Goal: Communication & Community: Answer question/provide support

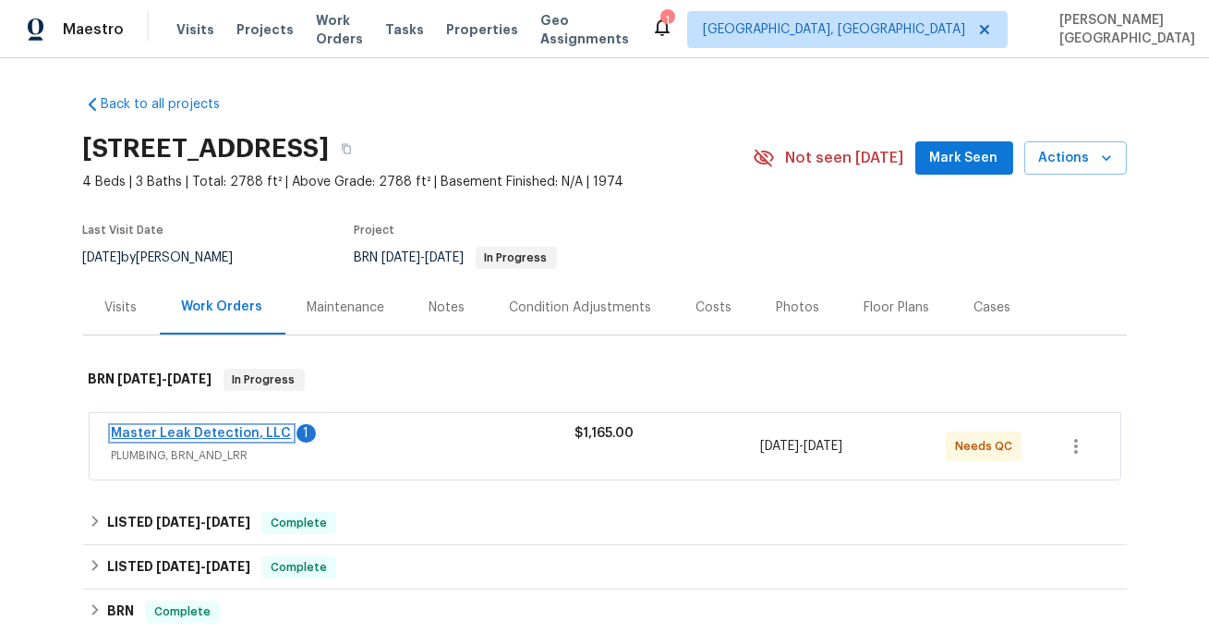
click at [249, 432] on link "Master Leak Detection, LLC" at bounding box center [202, 433] width 180 height 13
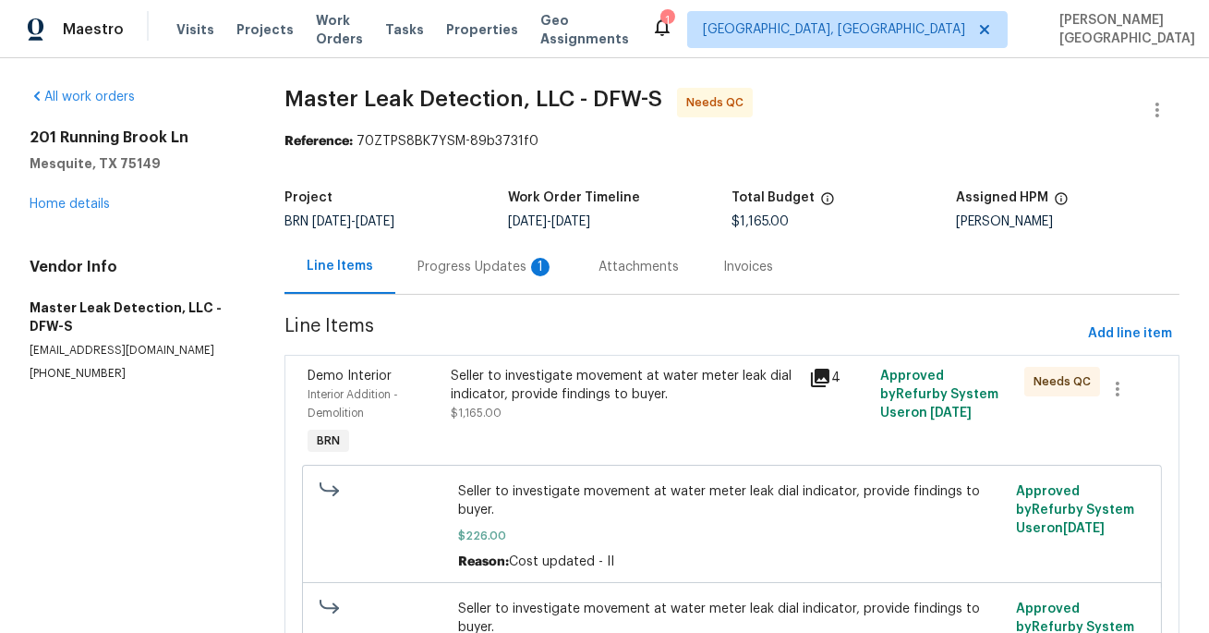
click at [489, 276] on div "Progress Updates 1" at bounding box center [486, 267] width 137 height 18
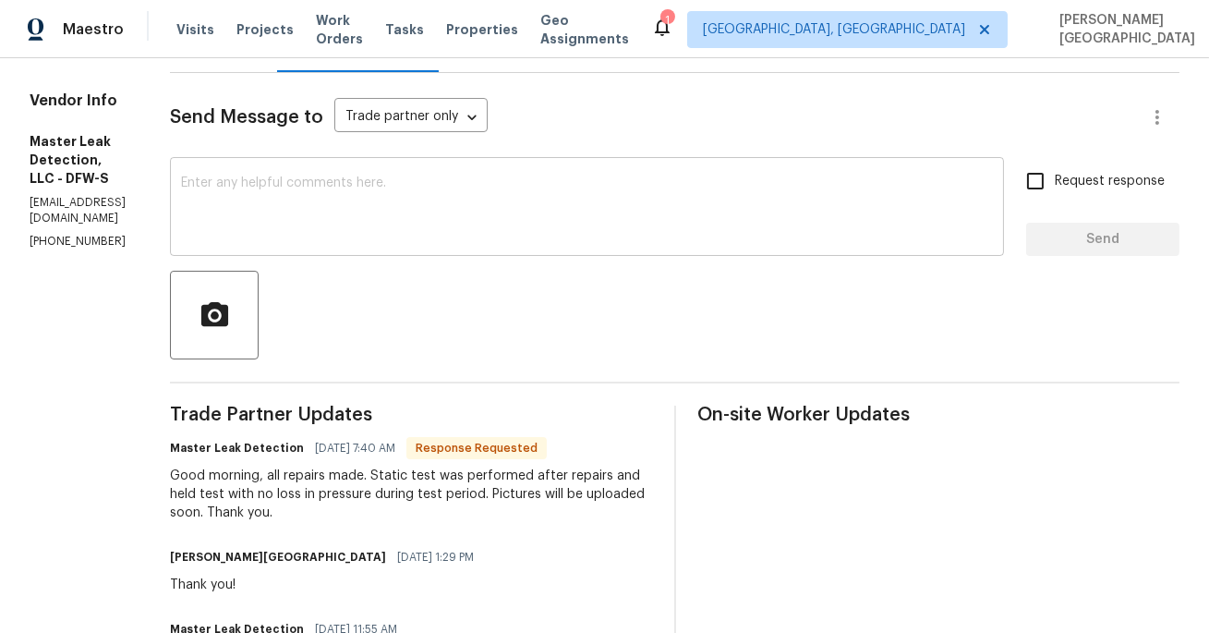
scroll to position [209, 0]
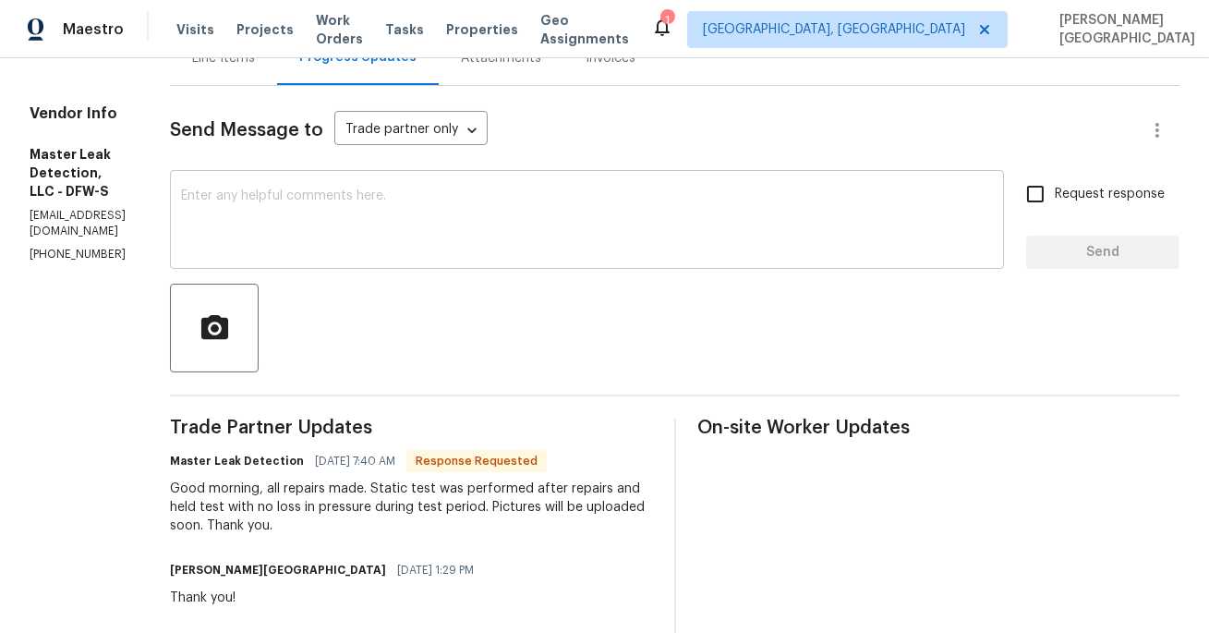
click at [298, 233] on textarea at bounding box center [587, 221] width 812 height 65
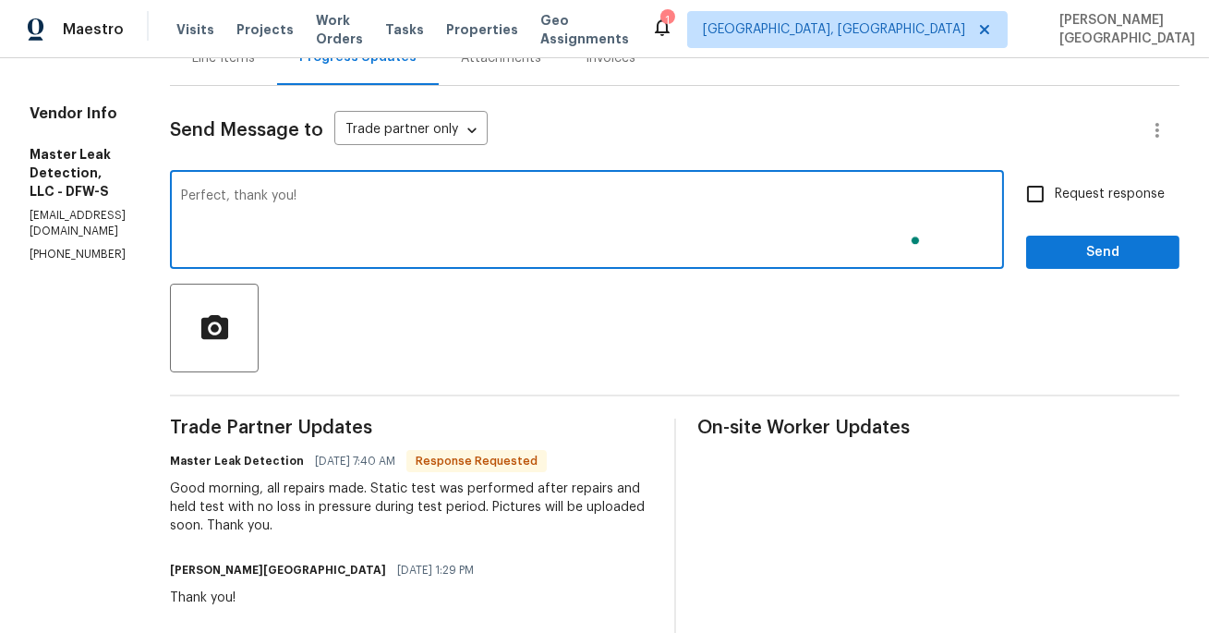
type textarea "Perfect, thank you!"
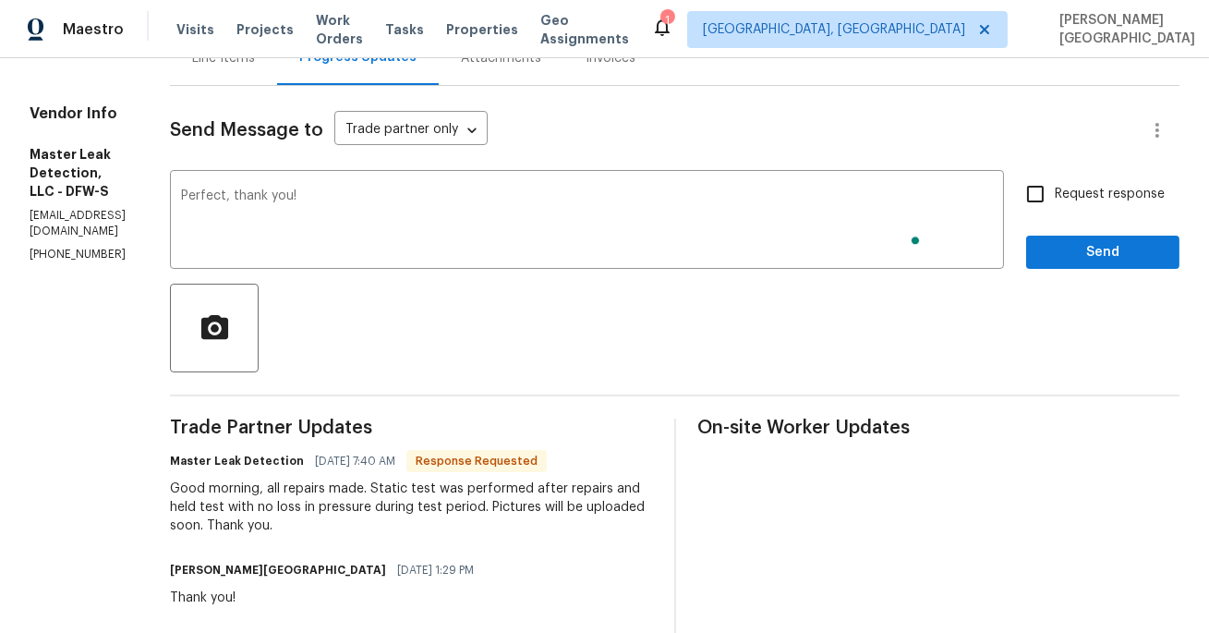
click at [1076, 204] on label "Request response" at bounding box center [1090, 194] width 149 height 39
click at [1055, 204] on input "Request response" at bounding box center [1035, 194] width 39 height 39
checkbox input "true"
click at [1087, 264] on button "Send" at bounding box center [1103, 253] width 153 height 34
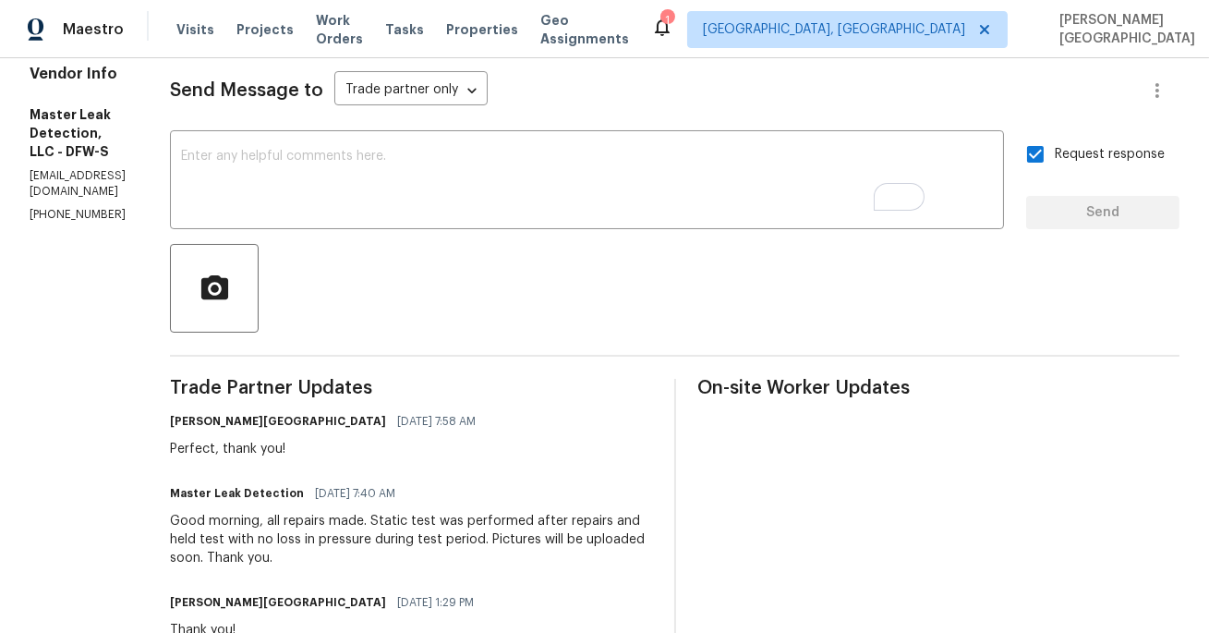
scroll to position [291, 0]
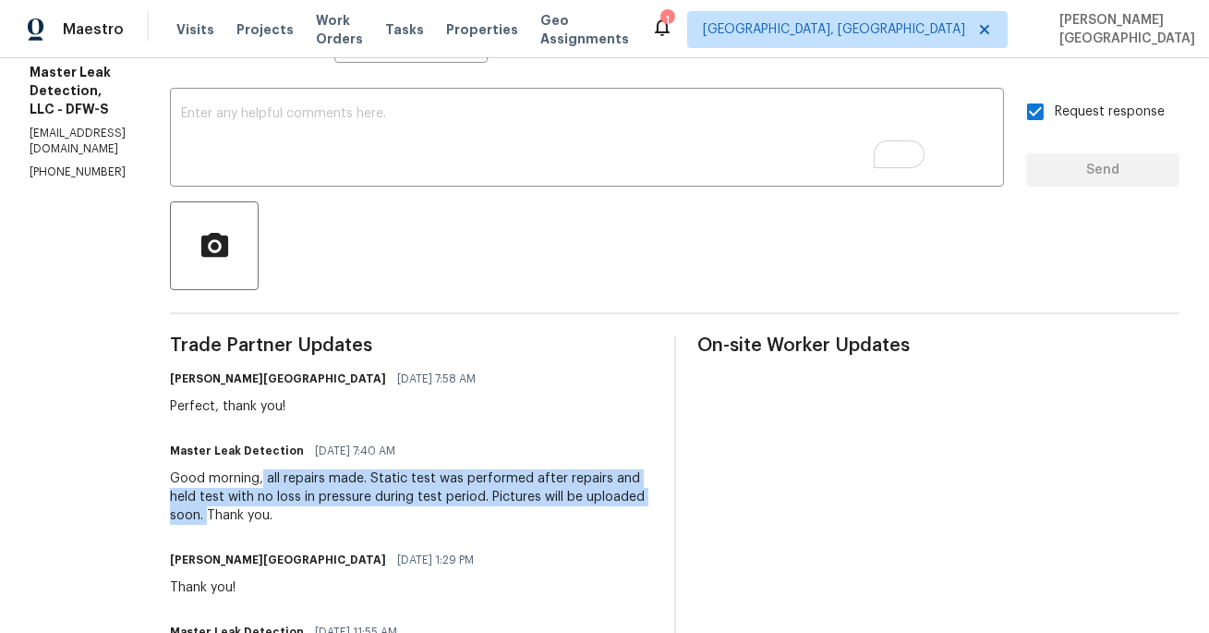
drag, startPoint x: 330, startPoint y: 477, endPoint x: 333, endPoint y: 509, distance: 32.5
click at [333, 511] on div "Good morning, all repairs made. Static test was performed after repairs and hel…" at bounding box center [411, 496] width 482 height 55
copy div "all repairs made. Static test was performed after repairs and held test with no…"
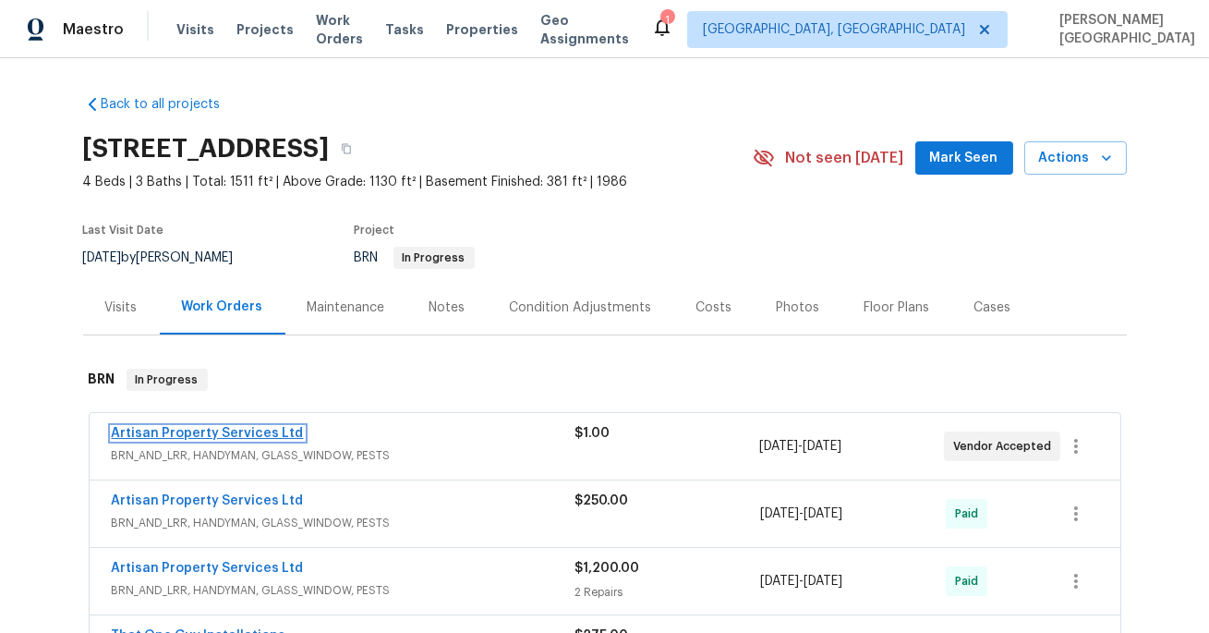
click at [225, 438] on link "Artisan Property Services Ltd" at bounding box center [208, 433] width 192 height 13
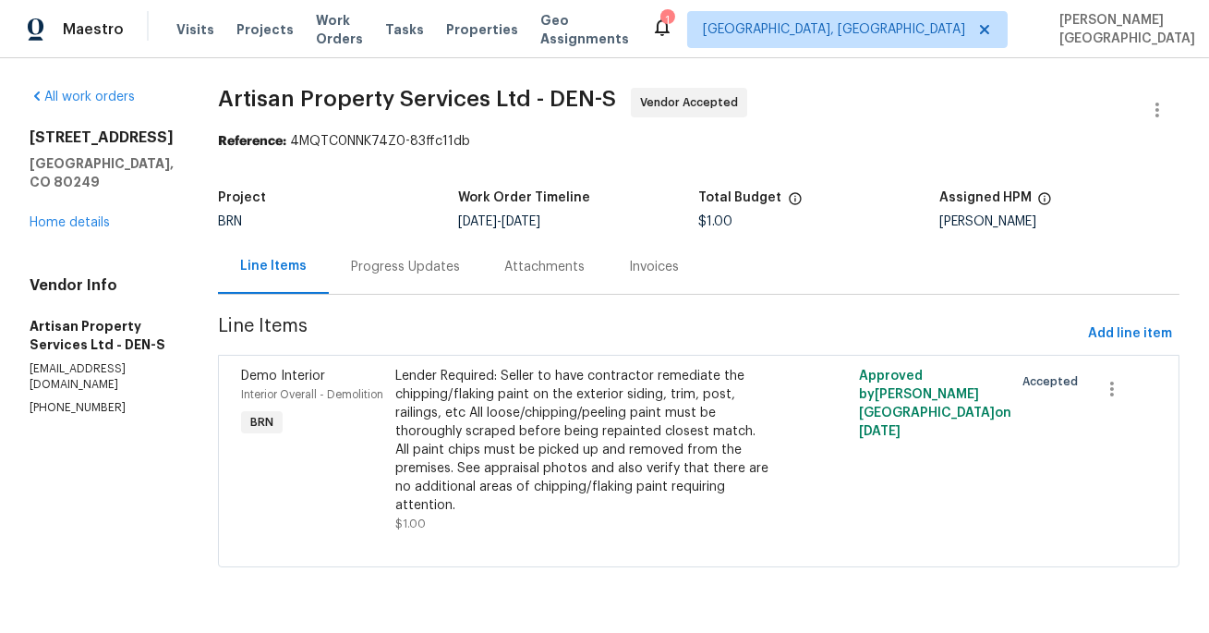
click at [384, 278] on div "Progress Updates" at bounding box center [405, 266] width 153 height 55
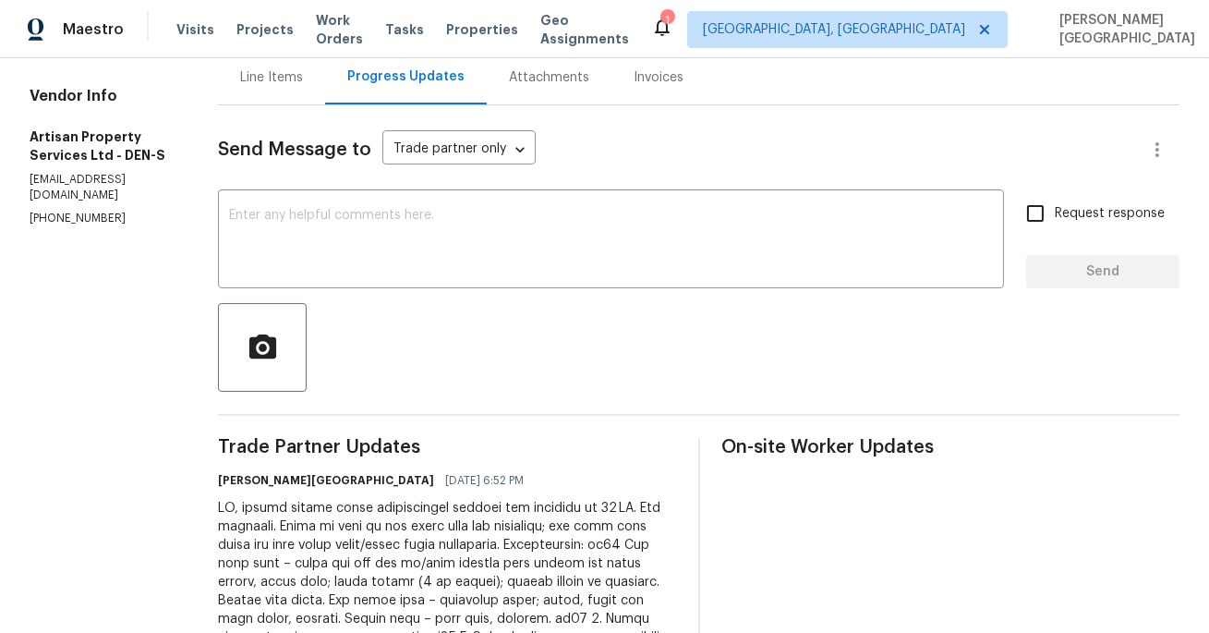
scroll to position [177, 0]
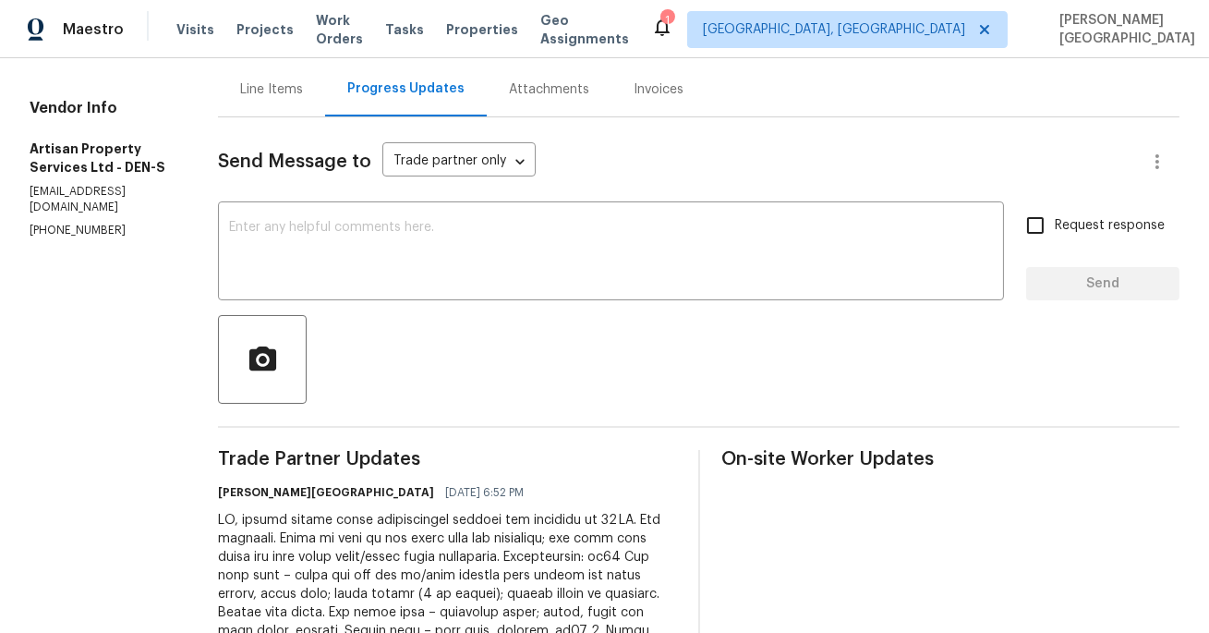
click at [95, 238] on p "(720) 300-8596" at bounding box center [102, 231] width 144 height 16
copy p "(720) 300-8596"
click at [398, 267] on textarea at bounding box center [611, 253] width 764 height 65
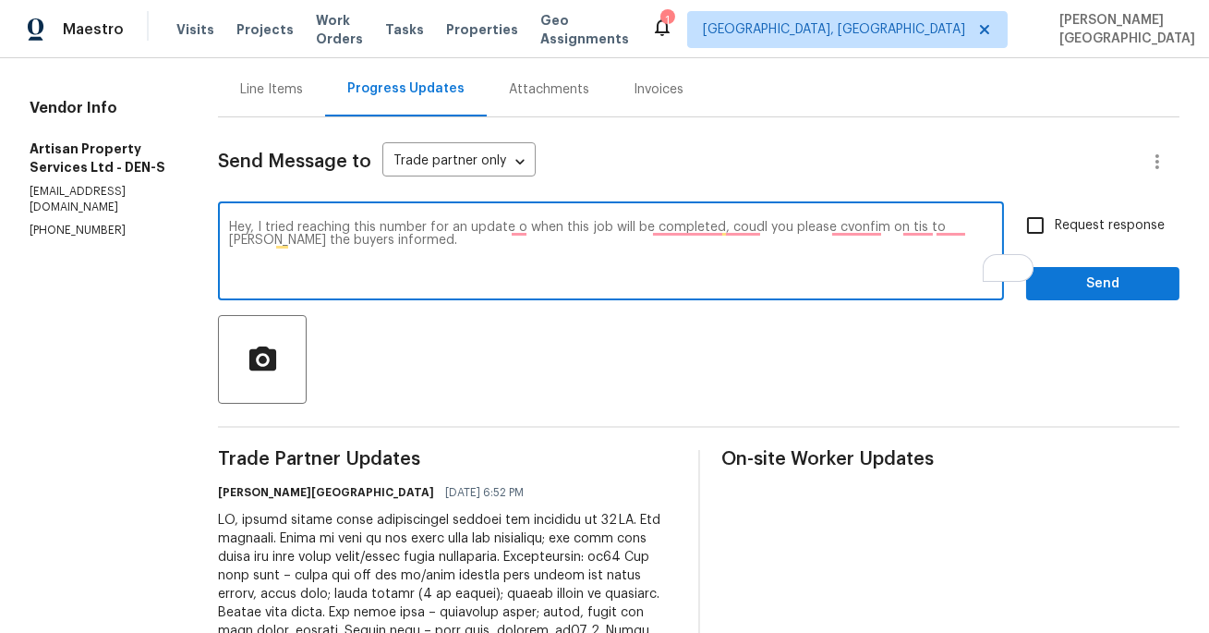
paste textarea "n when the job will be completed. Could you please confirm so we can keep the b…"
type textarea "Hey, I tried reaching this number for an update on when the job will be complet…"
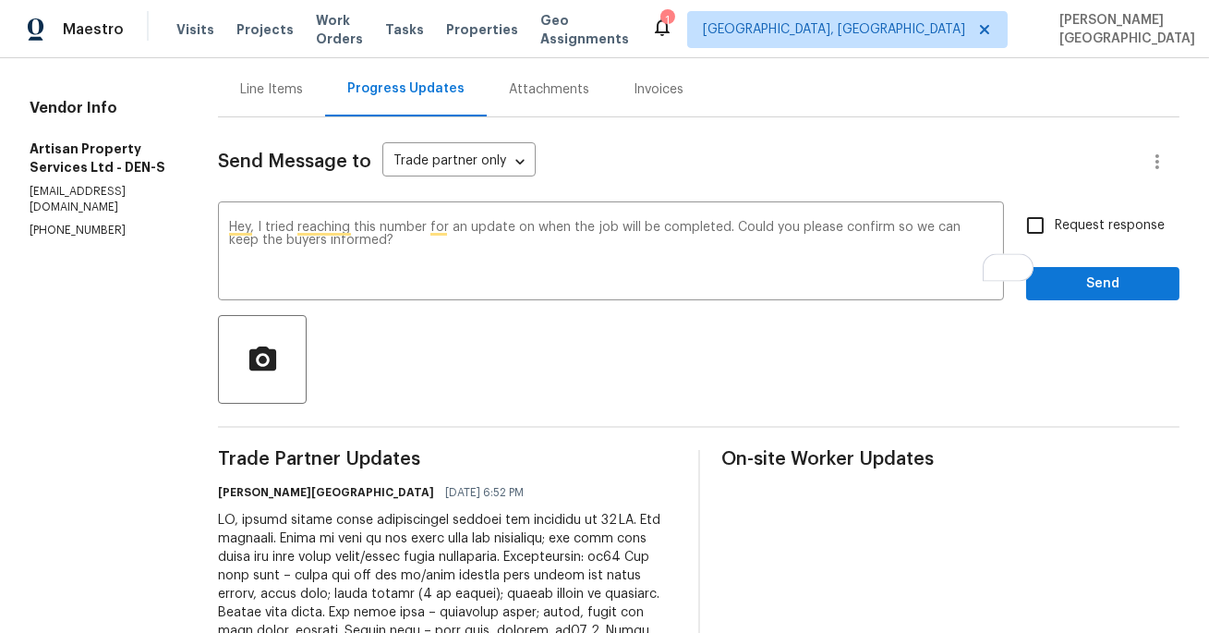
click at [1064, 225] on span "Request response" at bounding box center [1110, 225] width 110 height 19
click at [1055, 225] on input "Request response" at bounding box center [1035, 225] width 39 height 39
checkbox input "true"
click at [1083, 284] on span "Send" at bounding box center [1103, 284] width 124 height 23
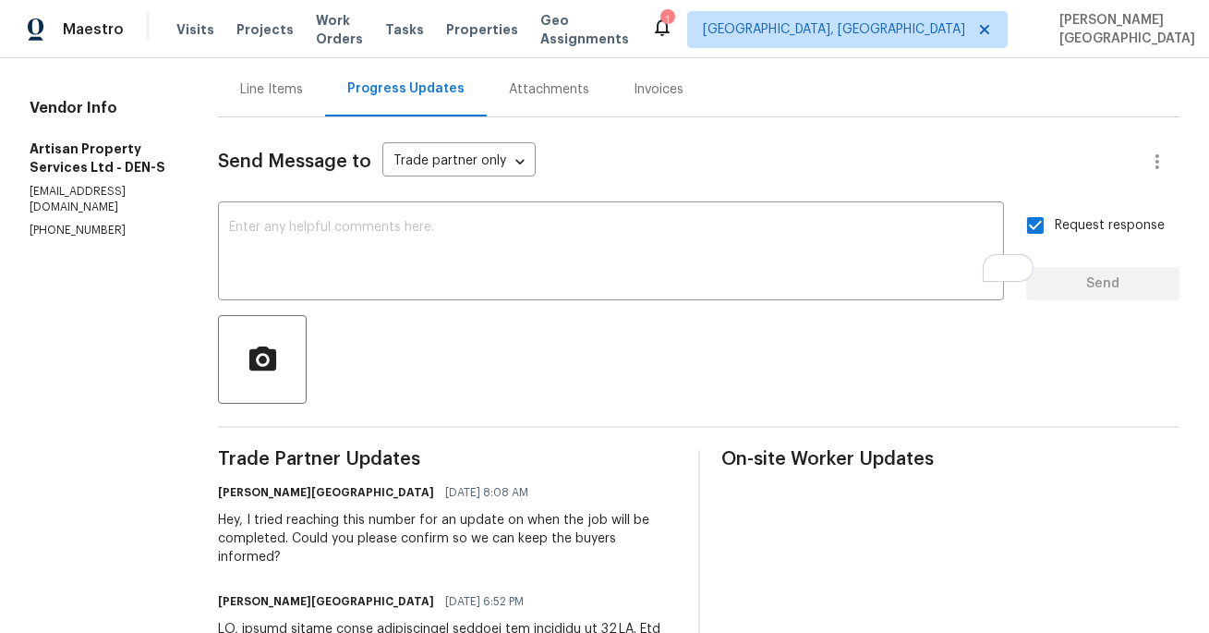
scroll to position [0, 0]
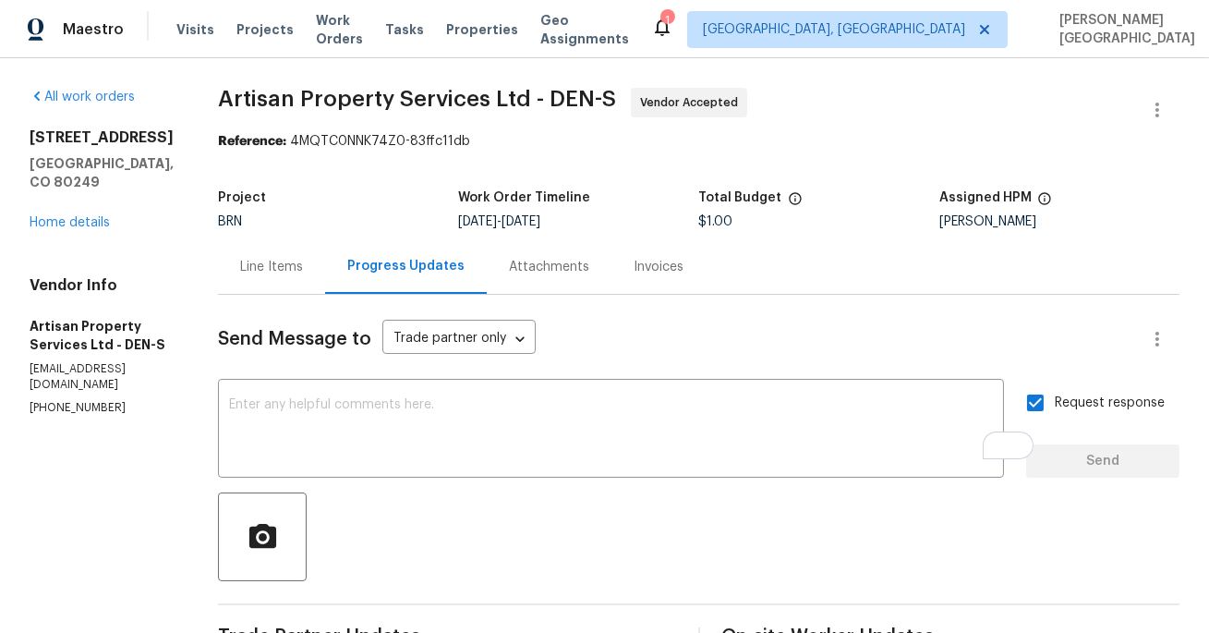
click at [218, 107] on span "Artisan Property Services Ltd - DEN-S" at bounding box center [417, 99] width 398 height 22
copy span "Artisan"
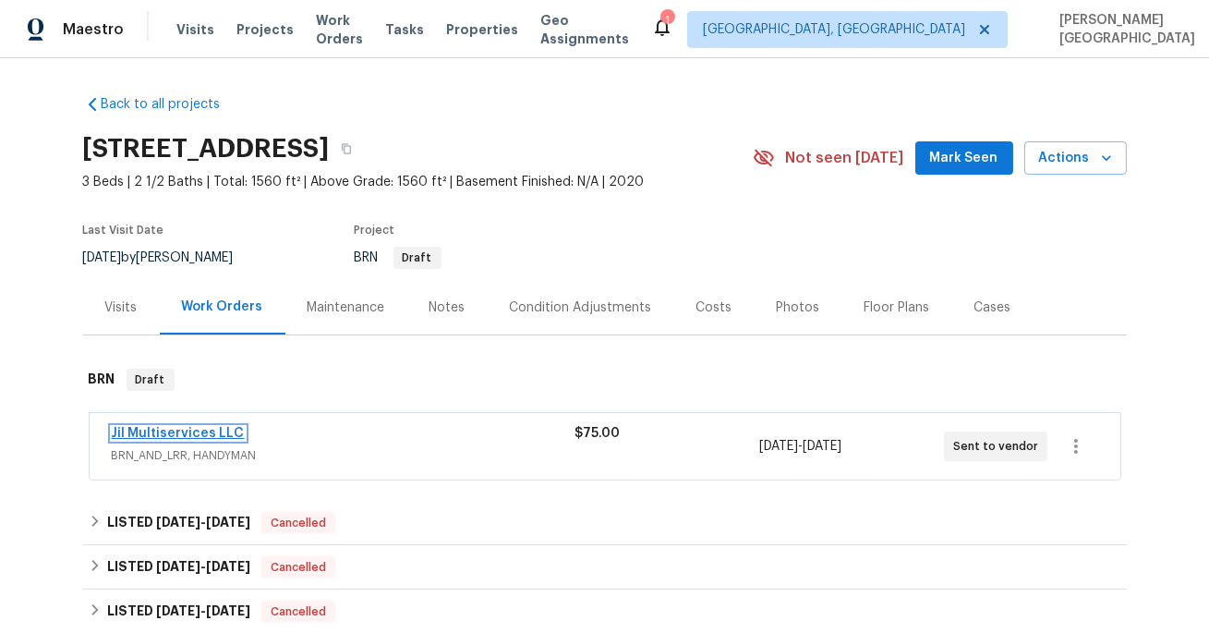
click at [154, 434] on link "Jil Multiservices LLC" at bounding box center [178, 433] width 133 height 13
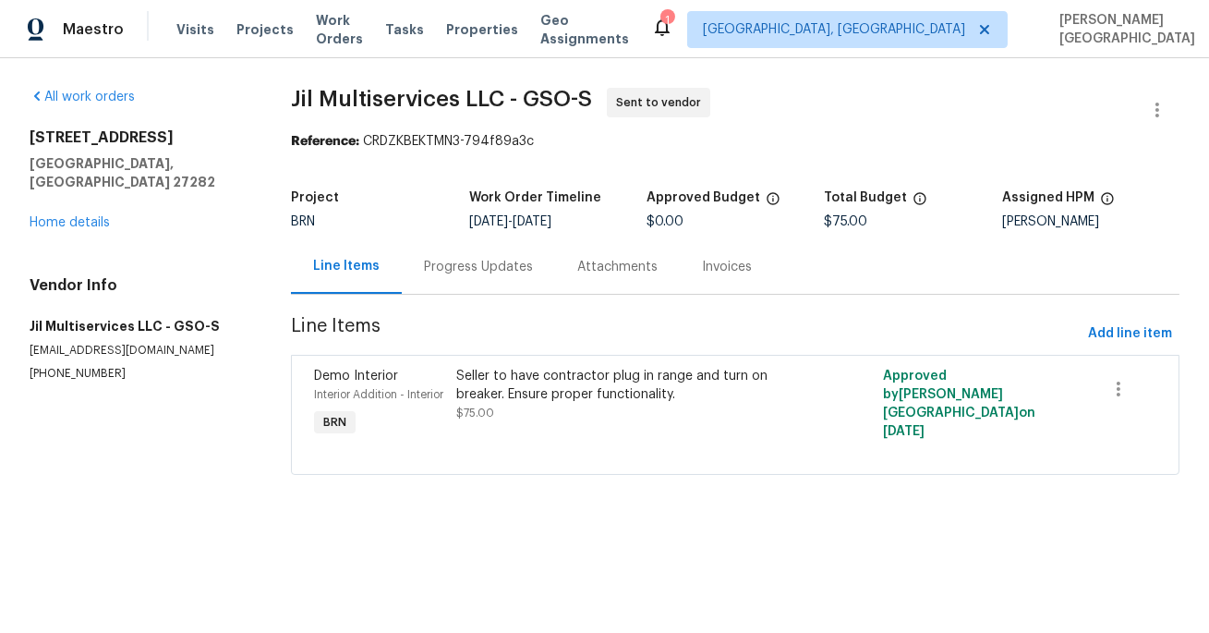
click at [96, 371] on section "All work orders 102 Red Plum Ln Jamestown, NC 27282 Home details Vendor Info Ji…" at bounding box center [138, 292] width 217 height 409
click at [92, 366] on p "(980) 710-8922" at bounding box center [138, 374] width 217 height 16
copy p "(980) 710-8922"
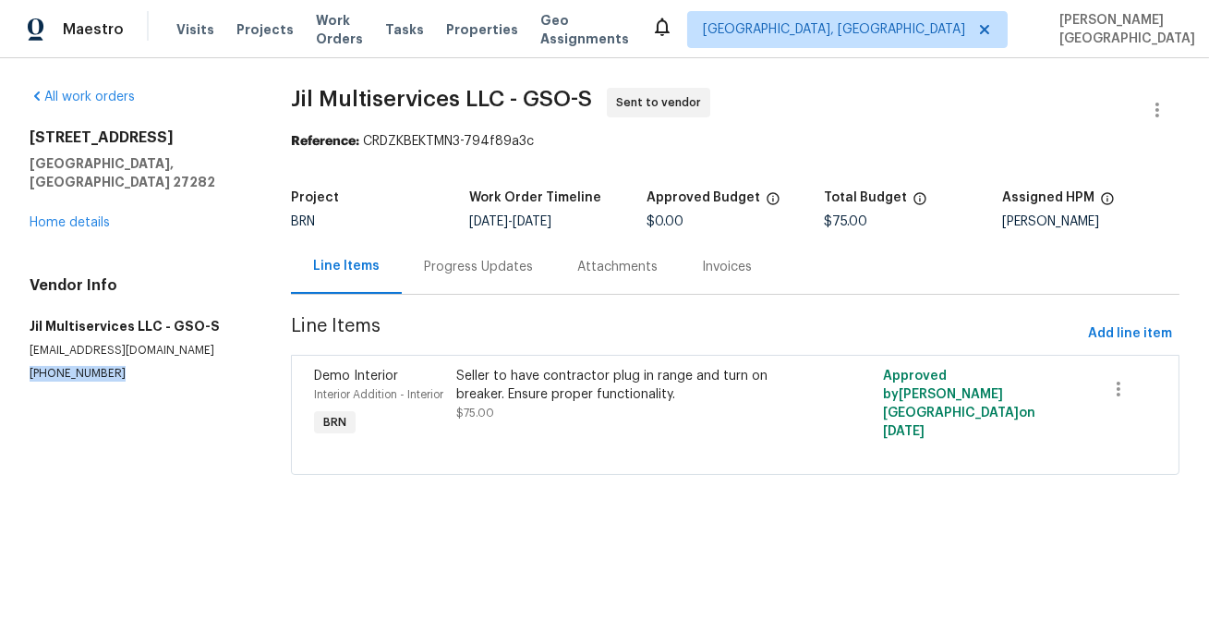
click at [295, 92] on div "All work orders 102 Red Plum Ln Jamestown, NC 27282 Home details Vendor Info Ji…" at bounding box center [604, 292] width 1209 height 468
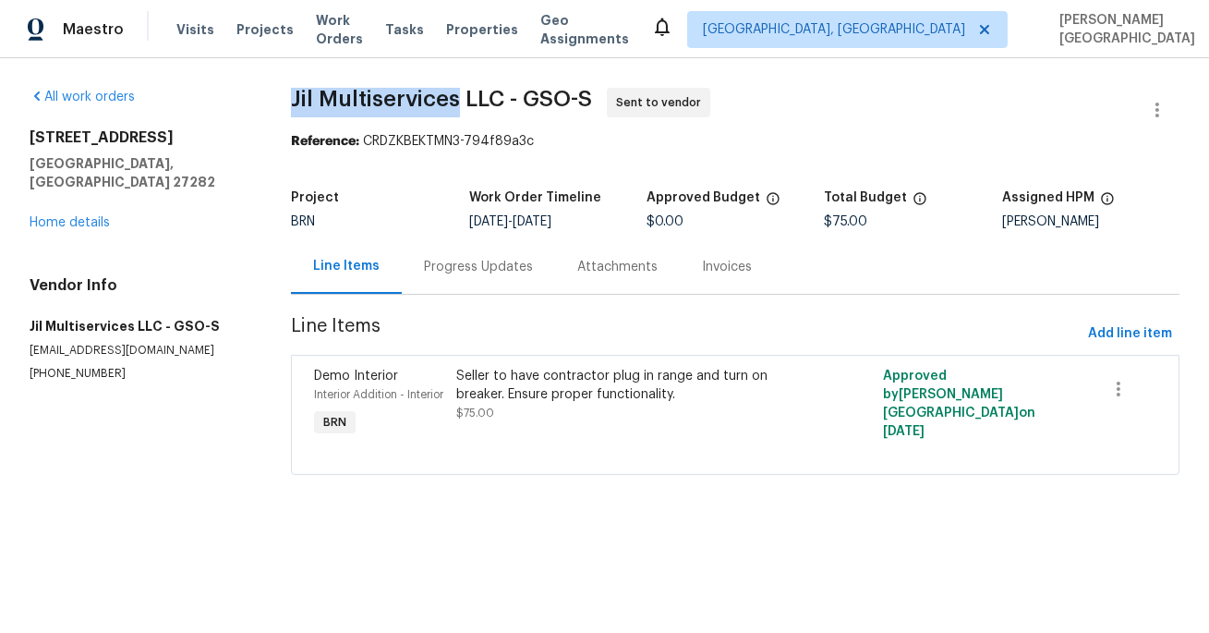
click at [361, 93] on span "Jil Multiservices LLC - GSO-S" at bounding box center [441, 99] width 301 height 22
click at [1145, 121] on button "button" at bounding box center [1158, 110] width 44 height 44
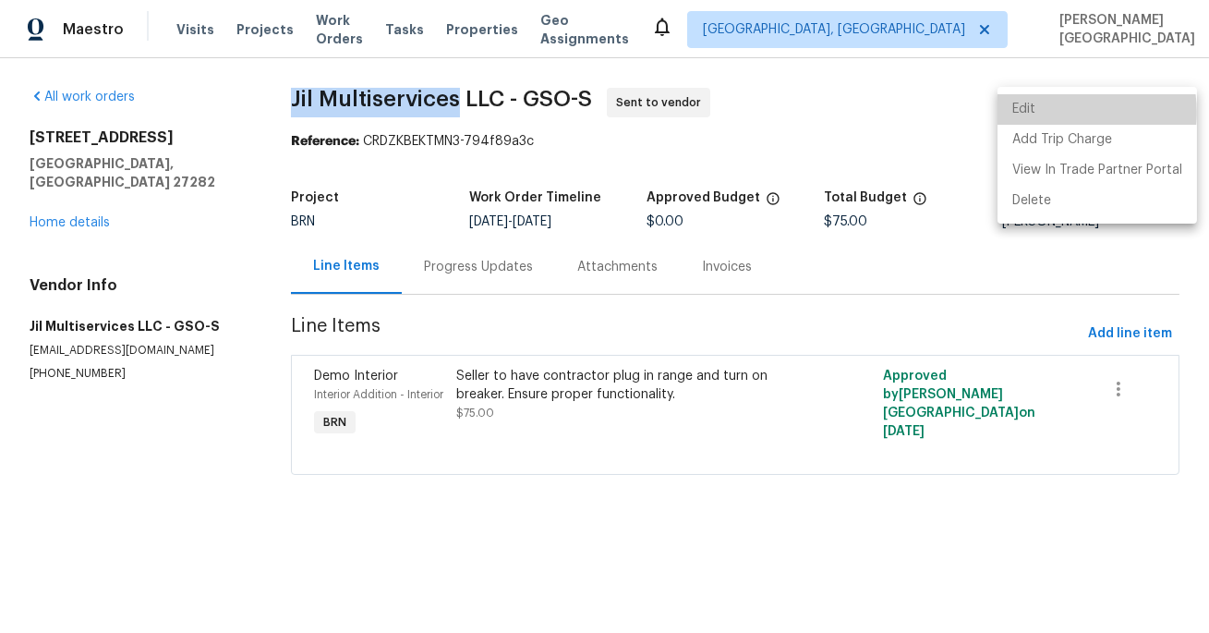
click at [1069, 113] on li "Edit" at bounding box center [1098, 109] width 200 height 30
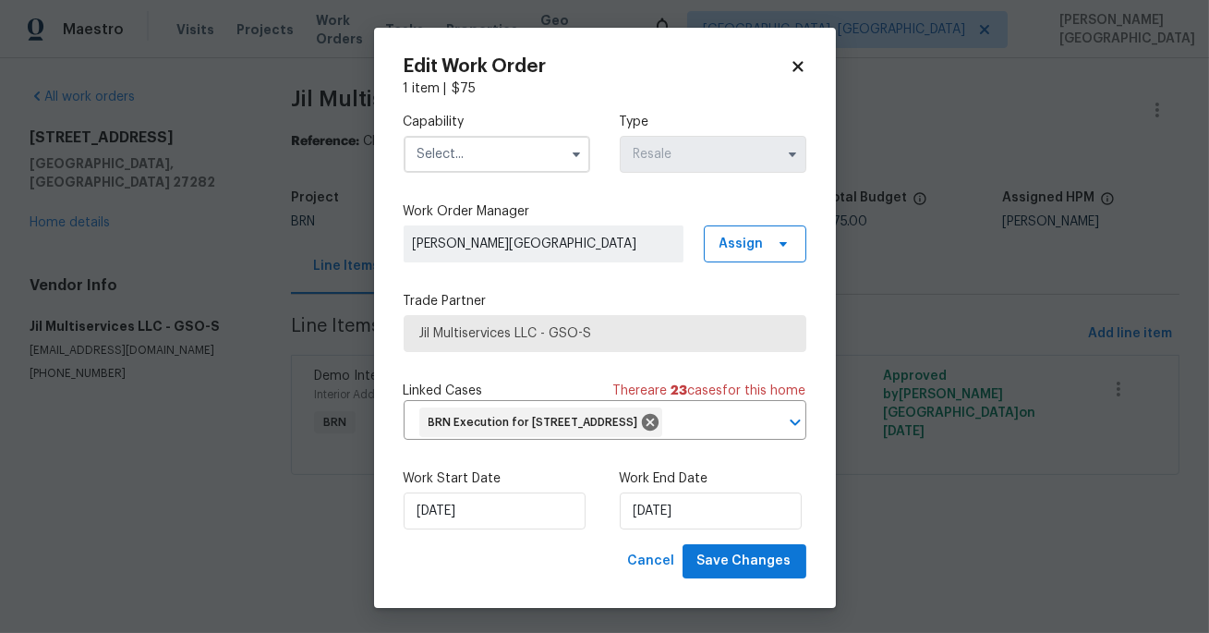
click at [480, 156] on input "text" at bounding box center [497, 154] width 187 height 37
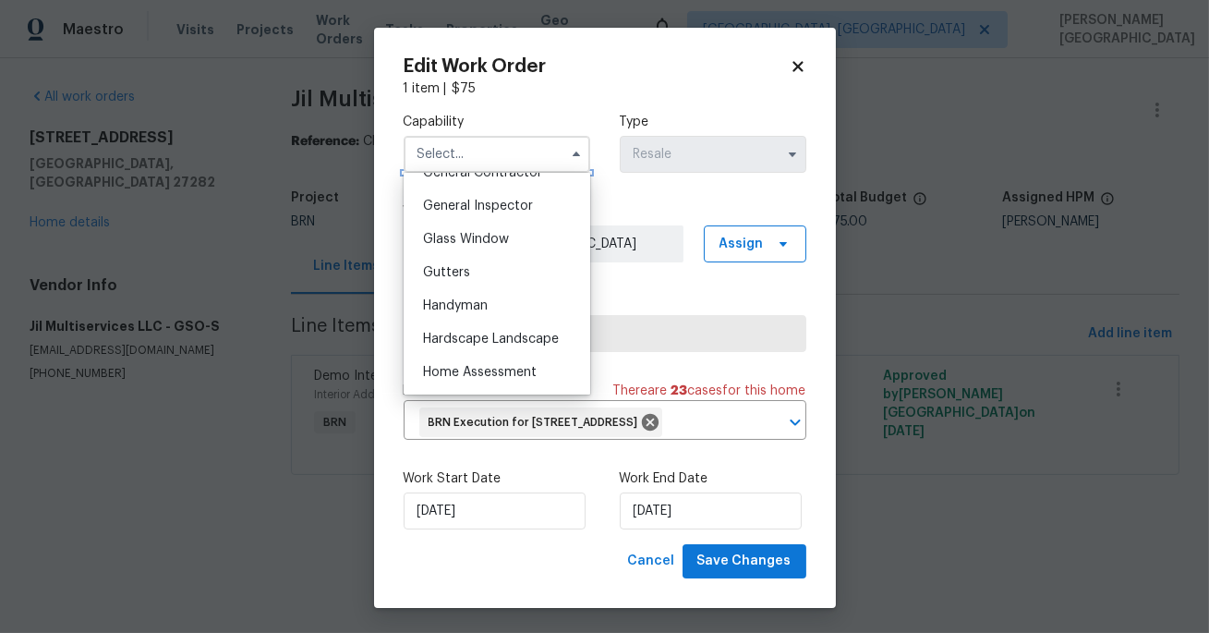
scroll to position [925, 0]
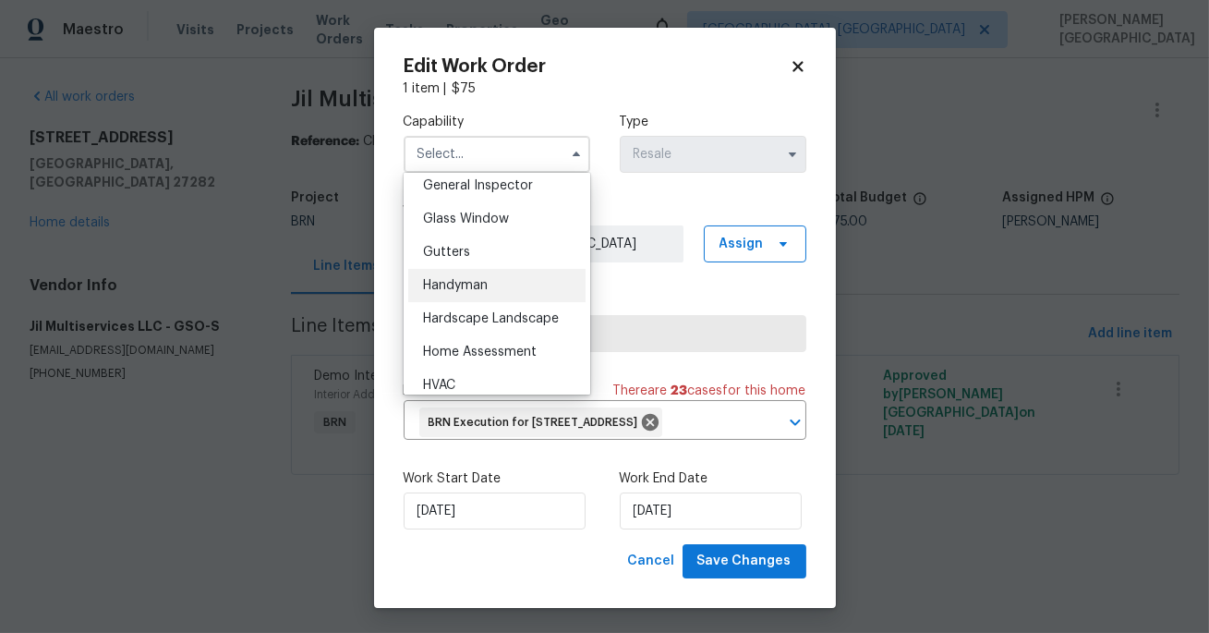
click at [489, 281] on div "Handyman" at bounding box center [496, 285] width 177 height 33
type input "Handyman"
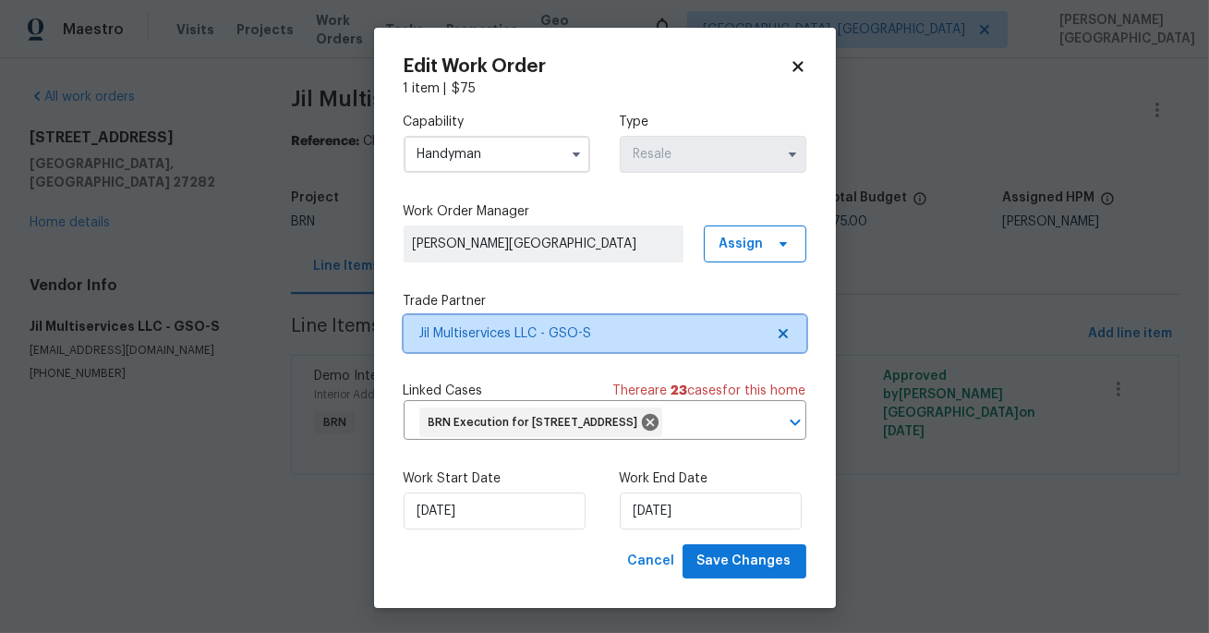
click at [566, 327] on span "Jil Multiservices LLC - GSO-S" at bounding box center [591, 333] width 345 height 18
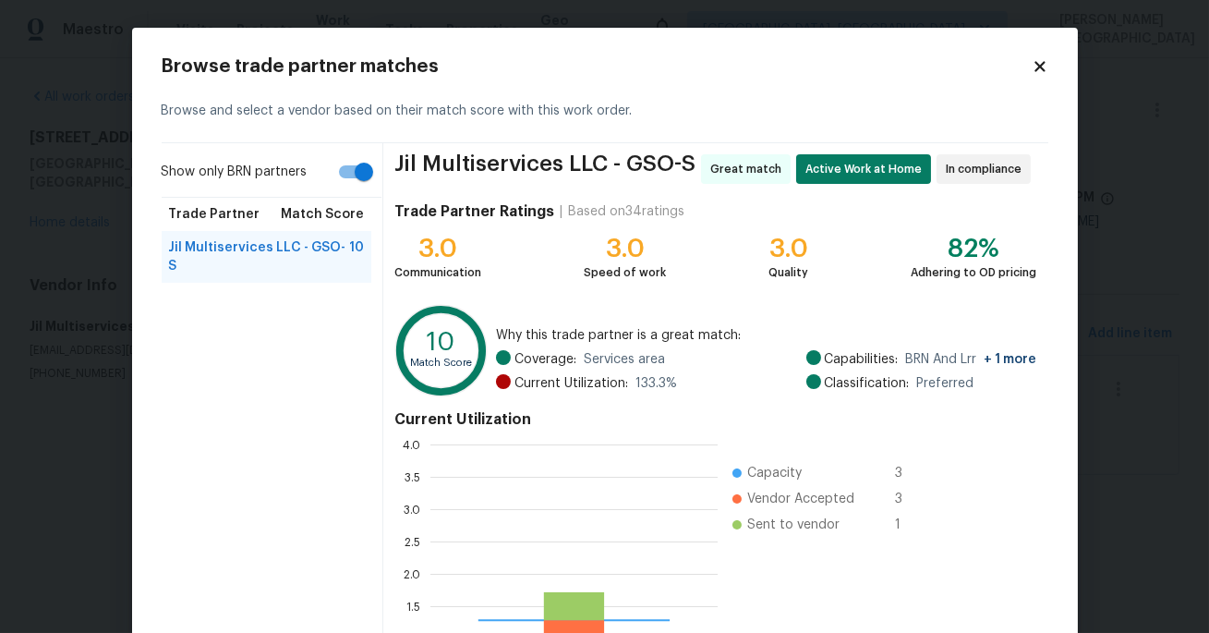
scroll to position [259, 286]
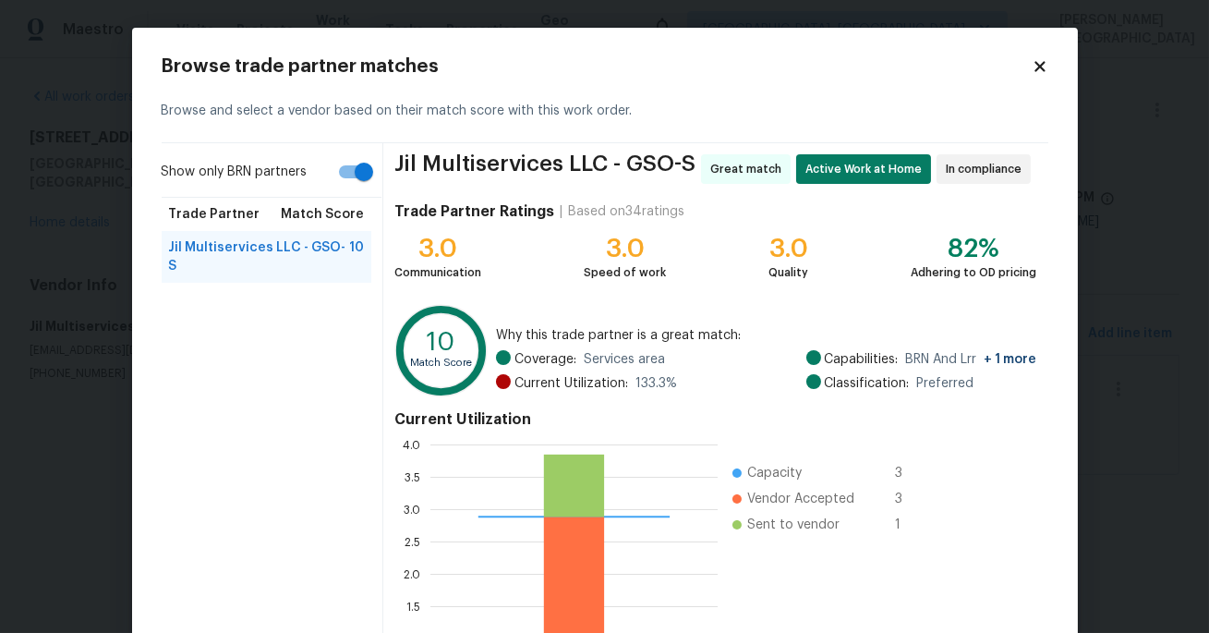
click at [350, 176] on input "Show only BRN partners" at bounding box center [363, 171] width 105 height 35
checkbox input "false"
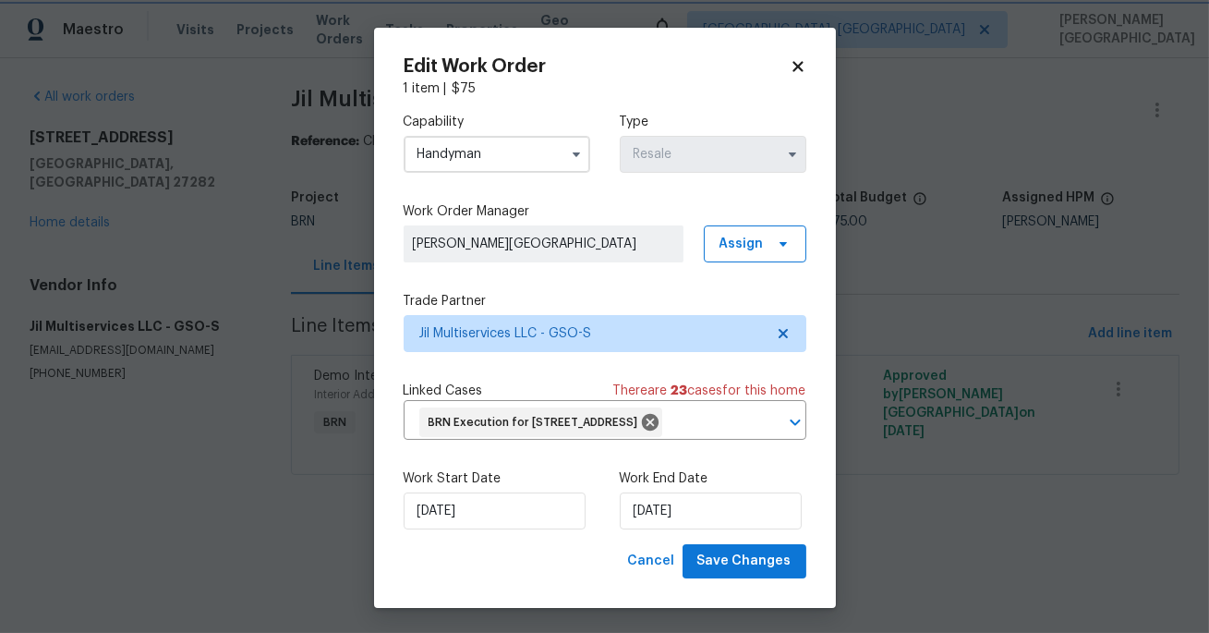
click at [51, 189] on body "Maestro Visits Projects Work Orders Tasks Properties Geo Assignments Albuquerqu…" at bounding box center [604, 263] width 1209 height 527
click at [504, 152] on input "Handyman" at bounding box center [497, 154] width 187 height 37
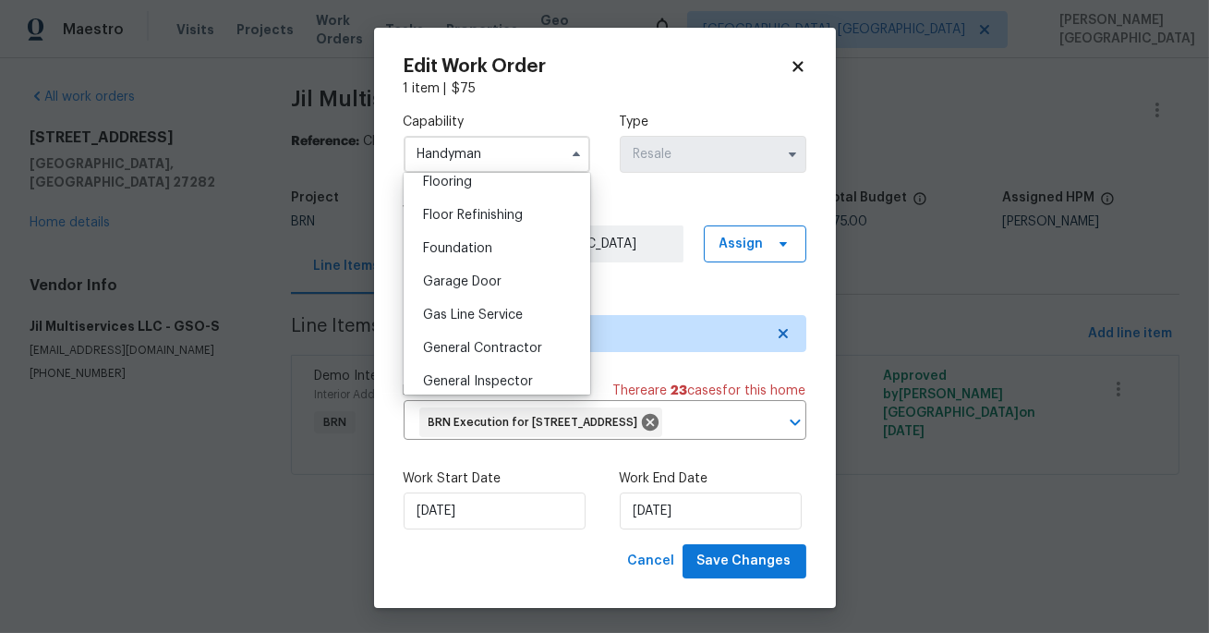
scroll to position [748, 0]
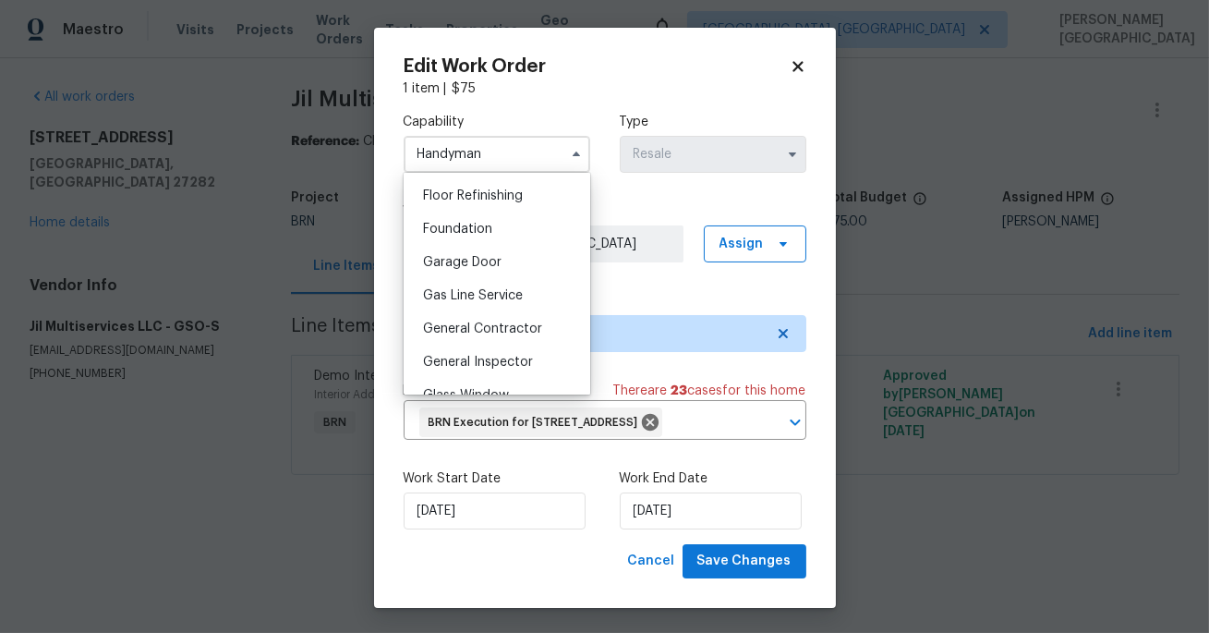
click at [492, 322] on span "General Contractor" at bounding box center [482, 328] width 119 height 13
type input "General Contractor"
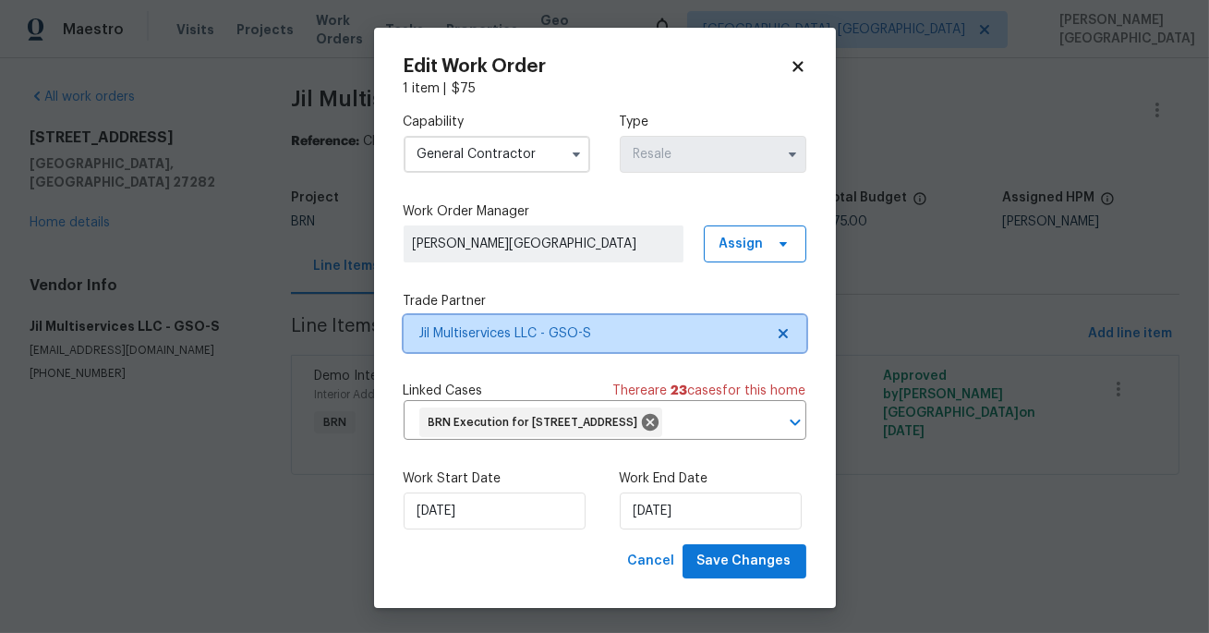
click at [515, 321] on span "Jil Multiservices LLC - GSO-S" at bounding box center [605, 333] width 403 height 37
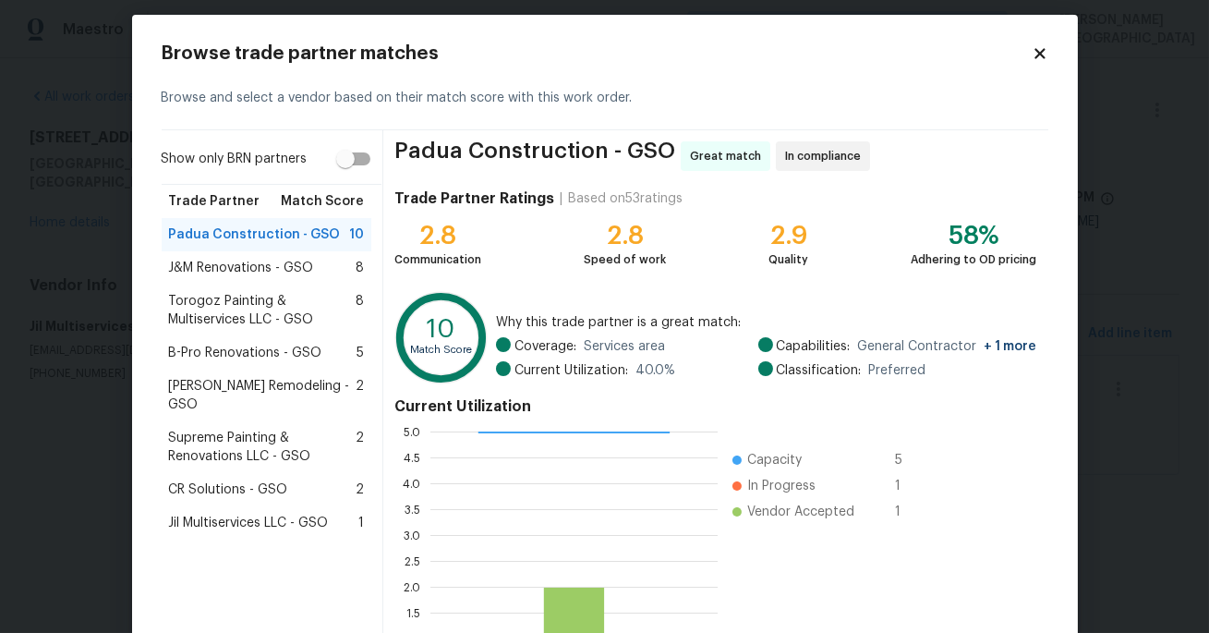
scroll to position [16, 0]
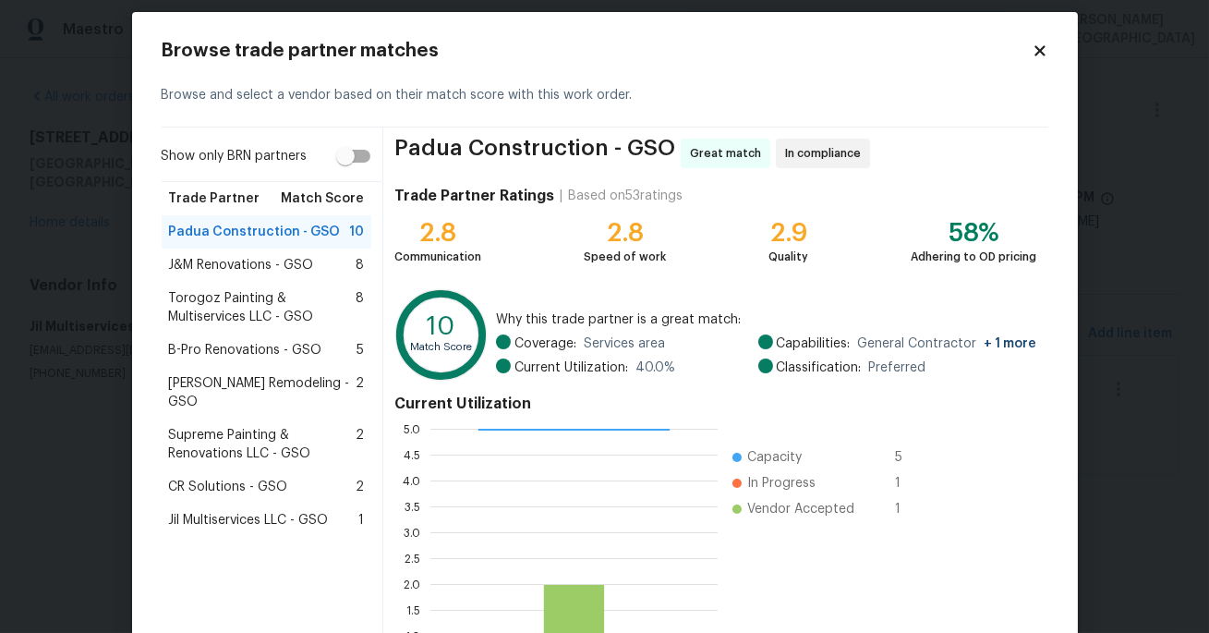
click at [308, 299] on span "Torogoz Painting & Multiservices LLC - GSO" at bounding box center [263, 307] width 188 height 37
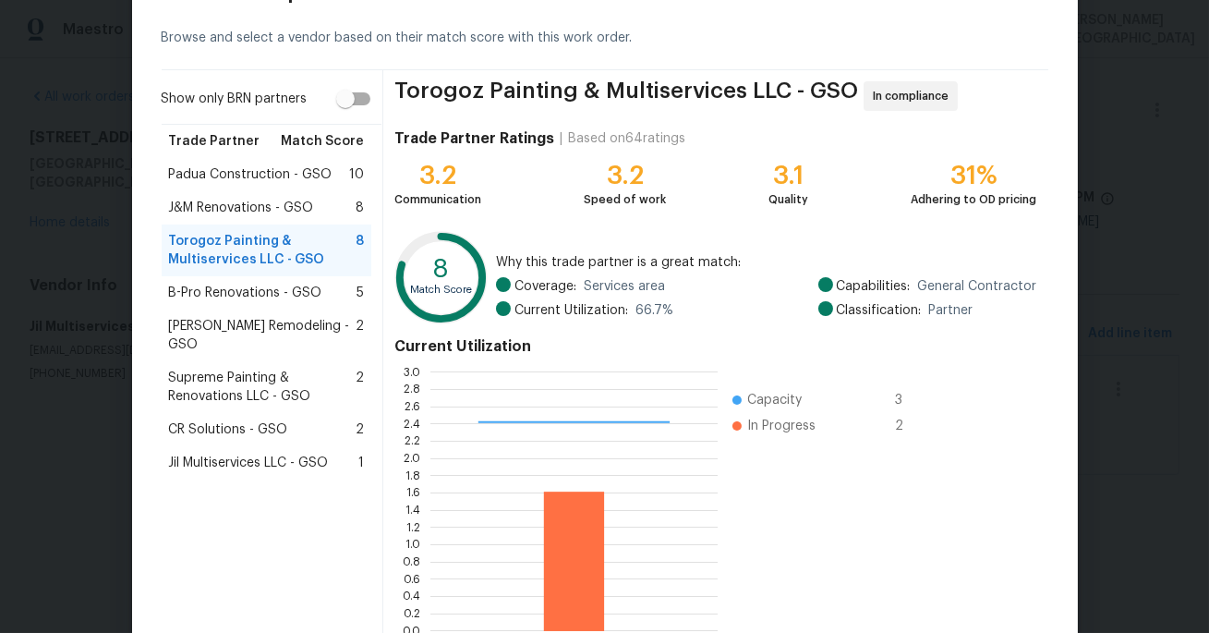
scroll to position [181, 0]
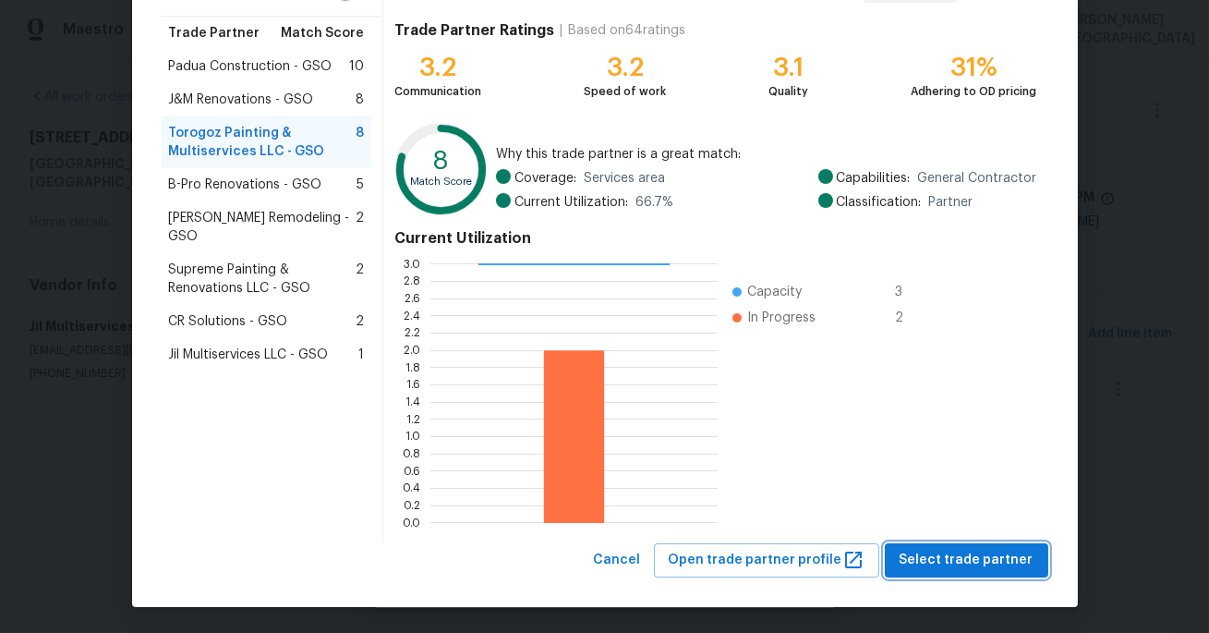
click at [957, 547] on button "Select trade partner" at bounding box center [967, 560] width 164 height 34
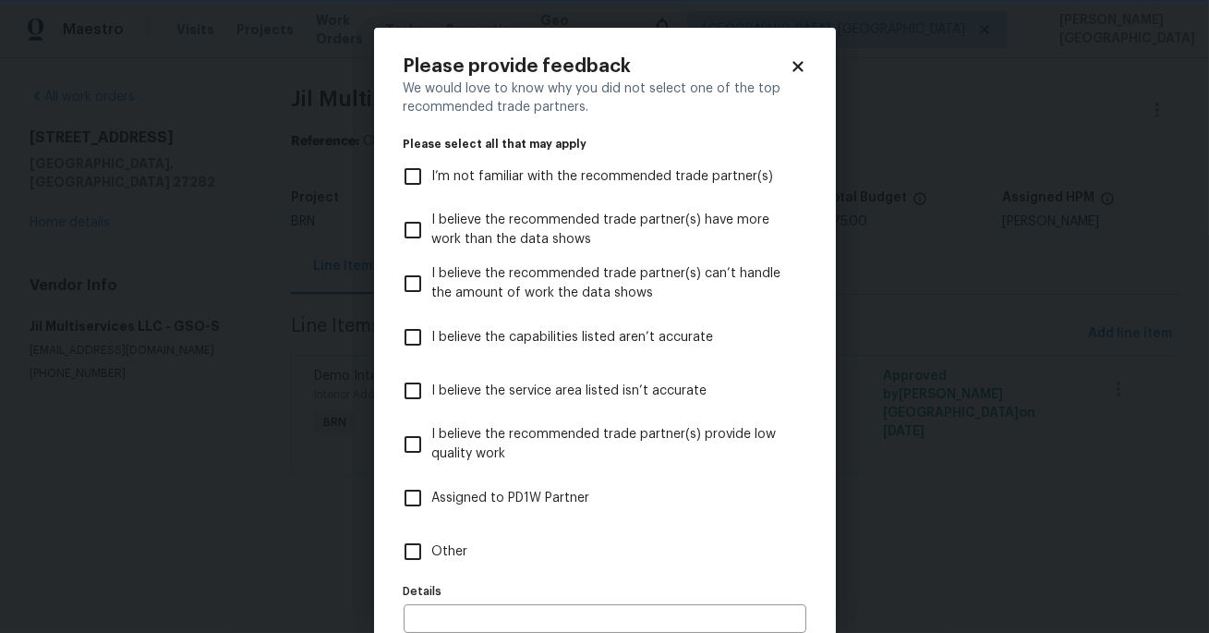
scroll to position [98, 0]
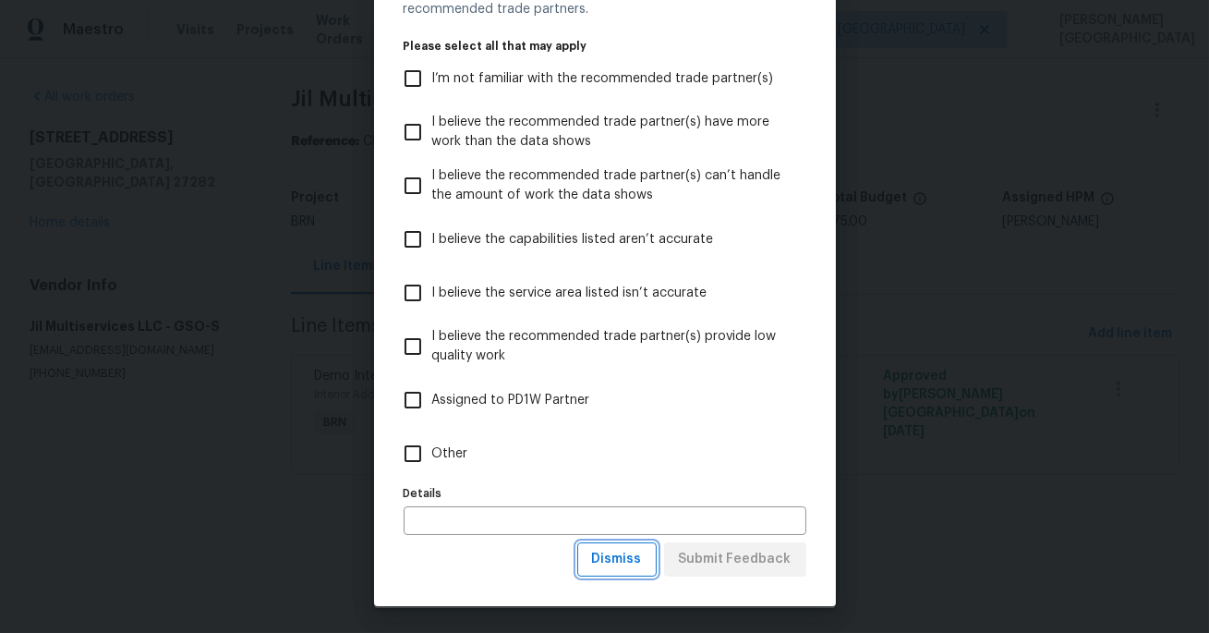
click at [642, 554] on span "Dismiss" at bounding box center [617, 559] width 50 height 23
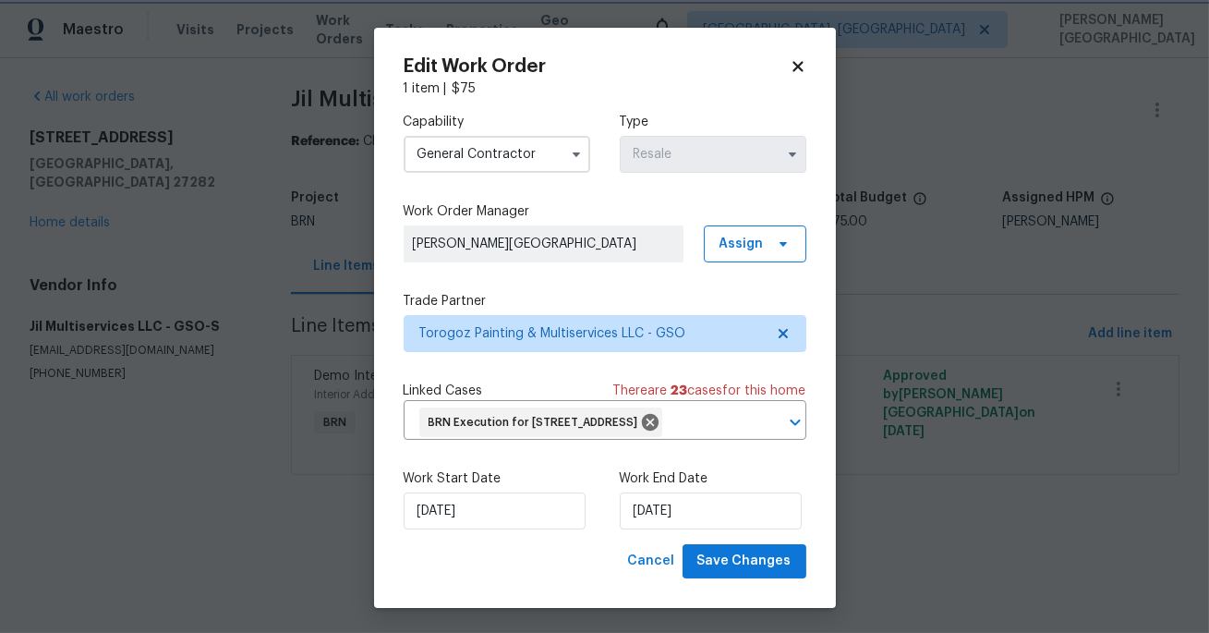
scroll to position [0, 0]
click at [727, 573] on span "Save Changes" at bounding box center [745, 561] width 94 height 23
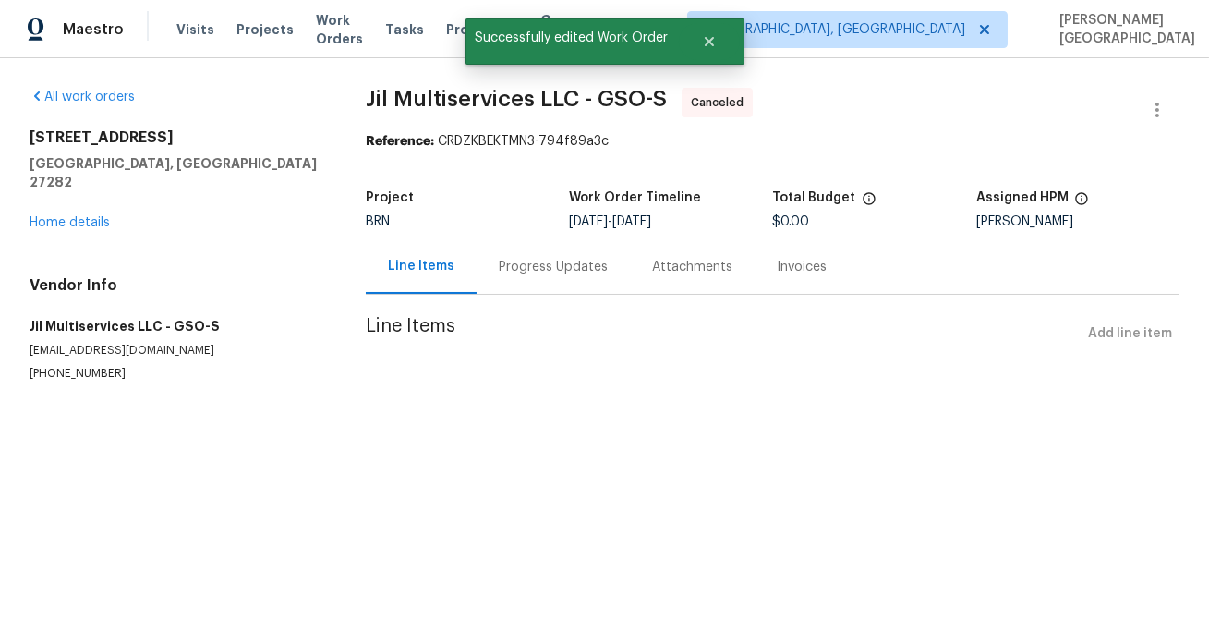
click at [488, 285] on div "Progress Updates" at bounding box center [553, 266] width 153 height 55
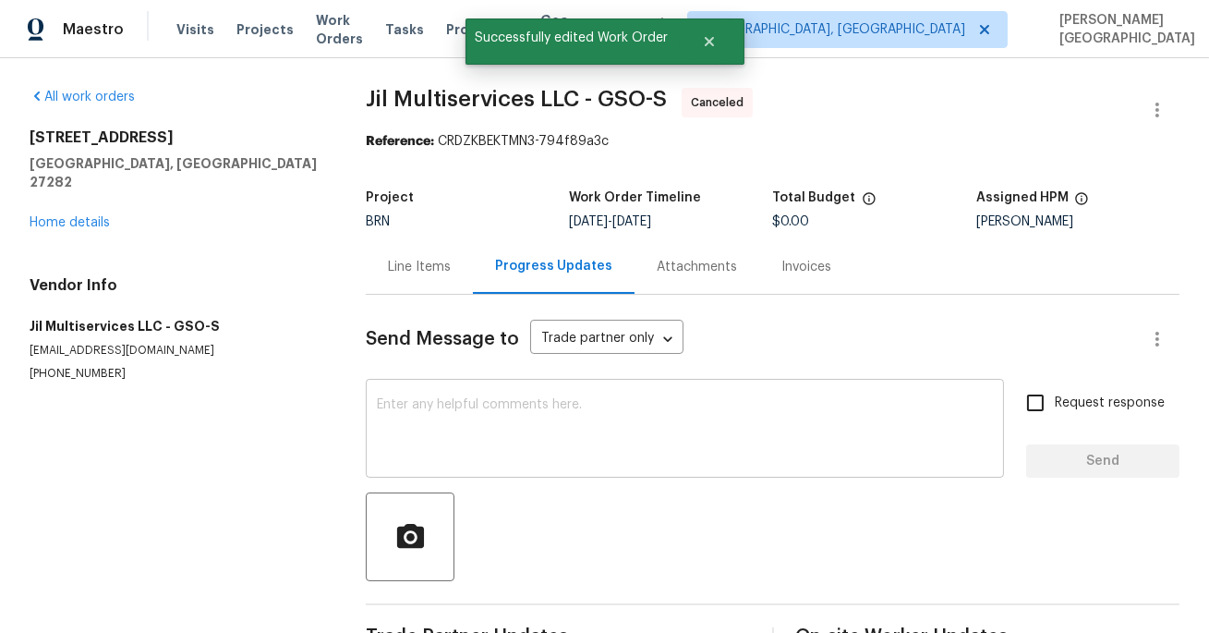
scroll to position [180, 0]
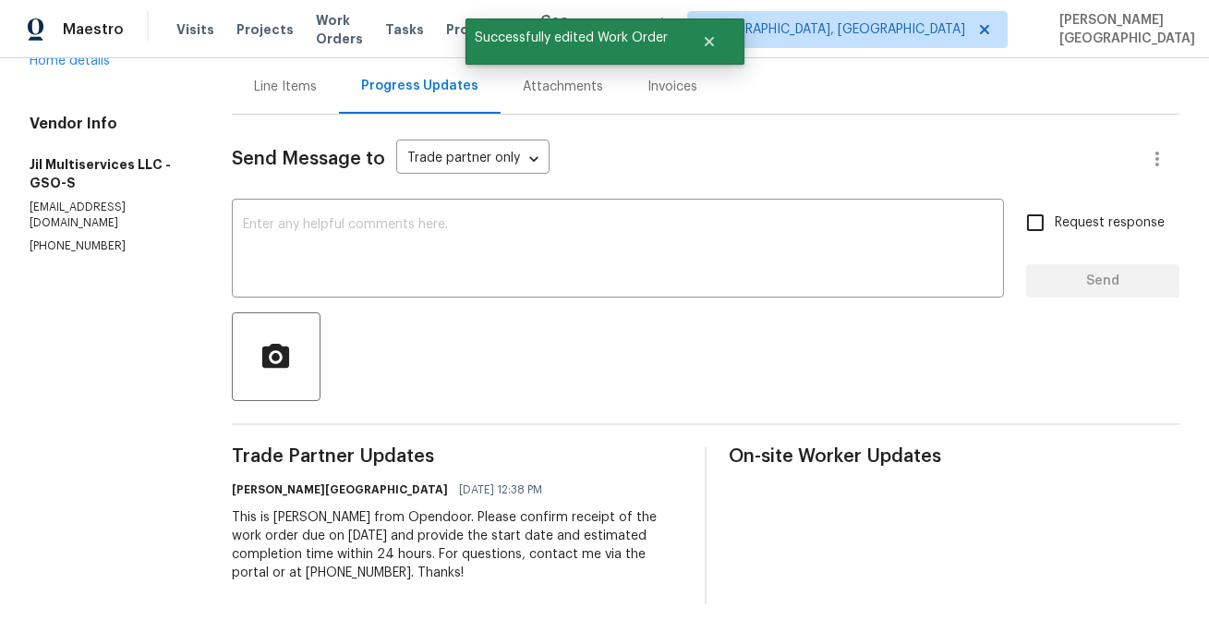
click at [411, 529] on div "This is Isabel from Opendoor. Please confirm receipt of the work order due on 1…" at bounding box center [457, 545] width 451 height 74
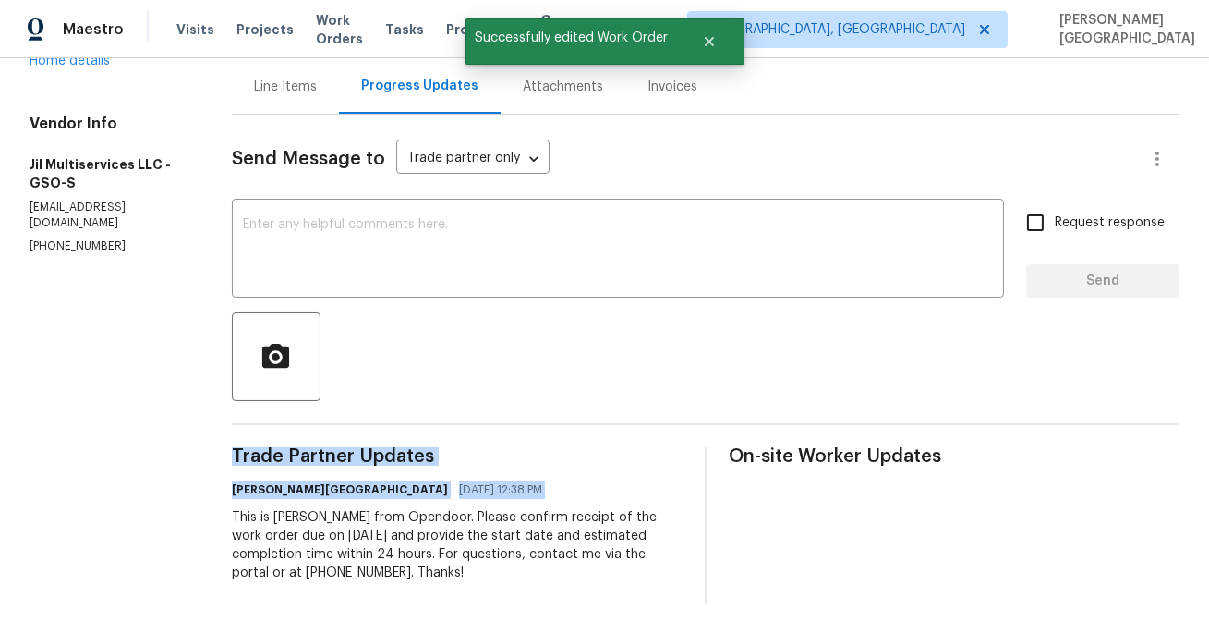
click at [411, 529] on div "This is Isabel from Opendoor. Please confirm receipt of the work order due on 1…" at bounding box center [457, 545] width 451 height 74
copy div "Trade Partner Updates Isabel Sangeetha Ireland 10/08/2025 12:38 PM"
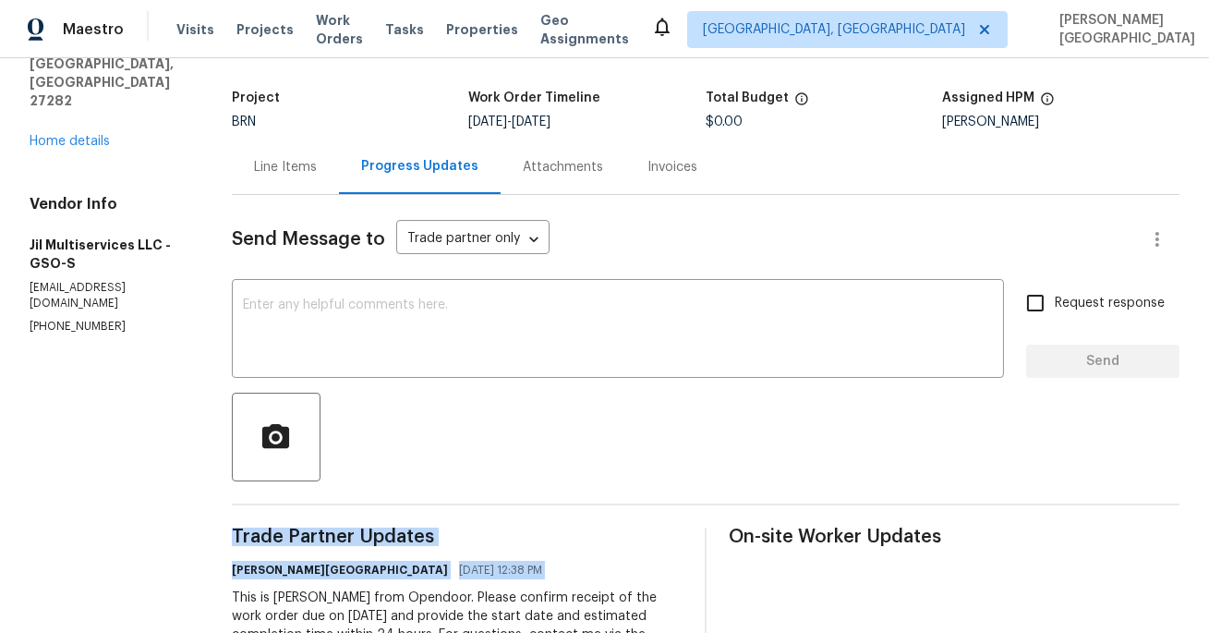
scroll to position [0, 0]
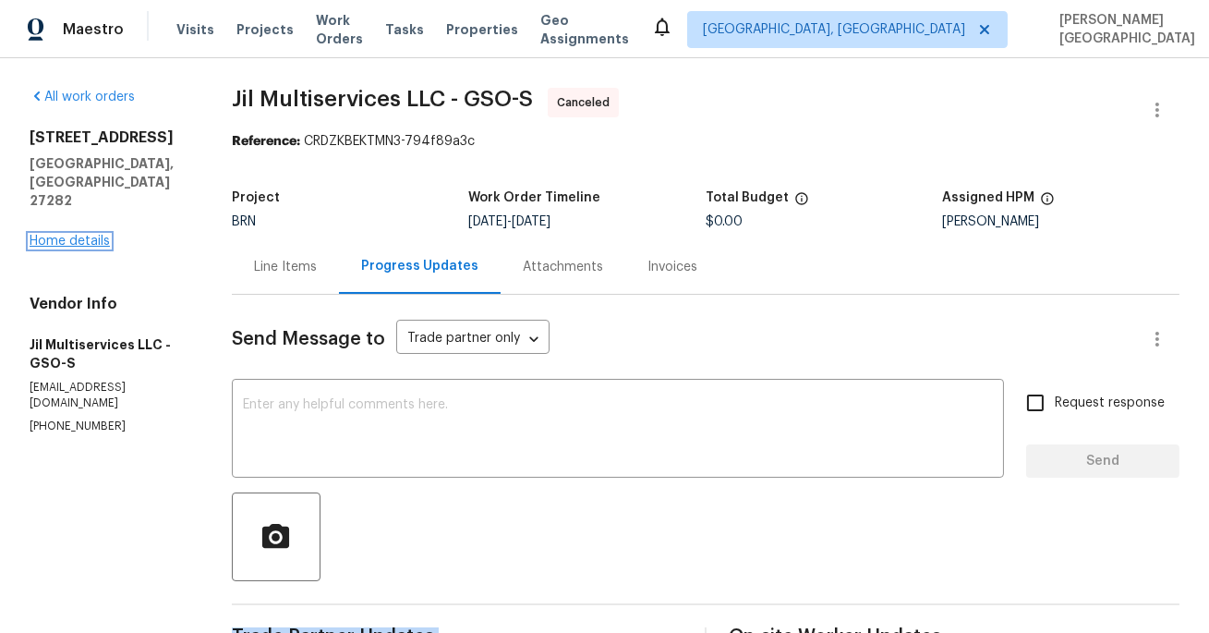
click at [59, 235] on link "Home details" at bounding box center [70, 241] width 80 height 13
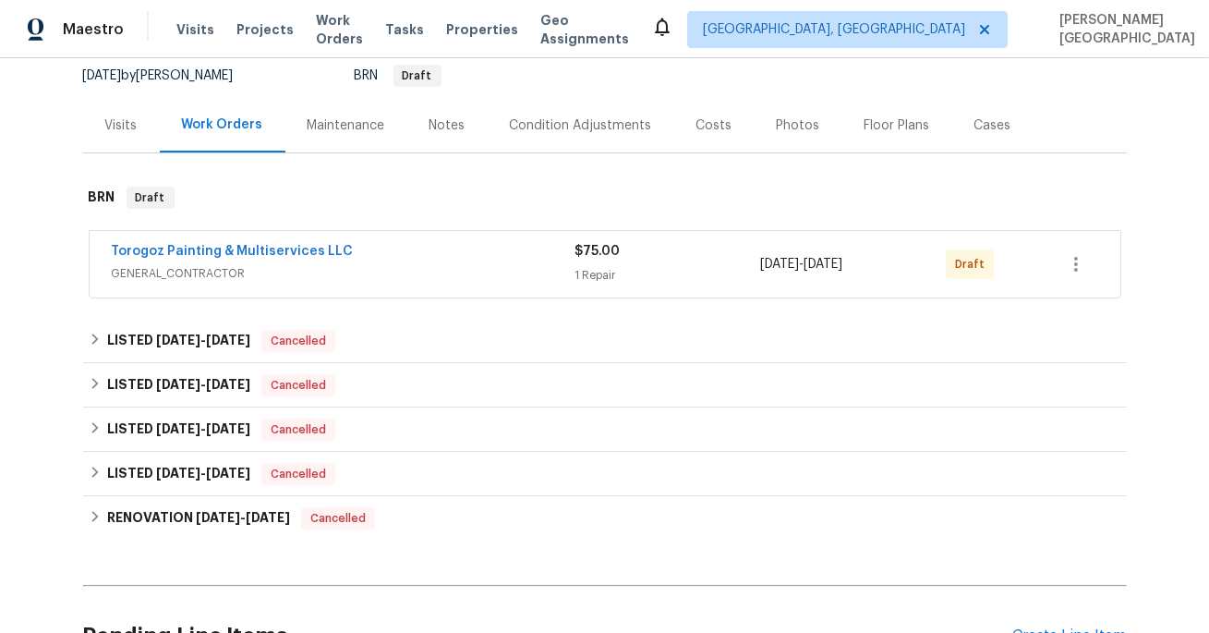
scroll to position [168, 0]
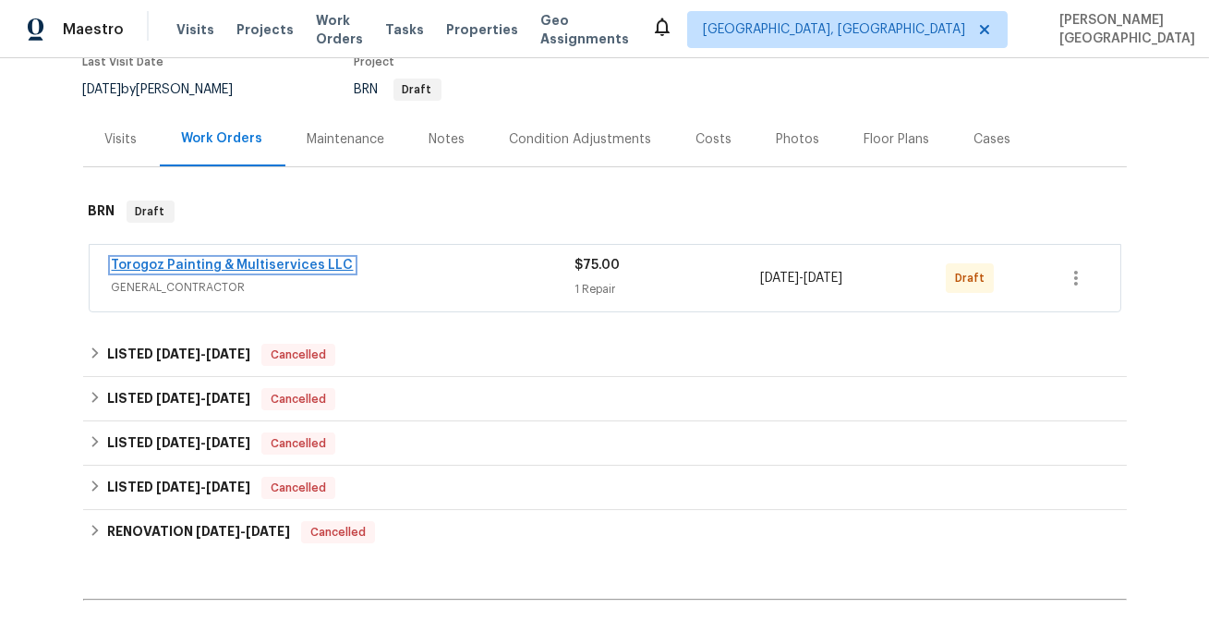
click at [245, 266] on link "Torogoz Painting & Multiservices LLC" at bounding box center [233, 265] width 242 height 13
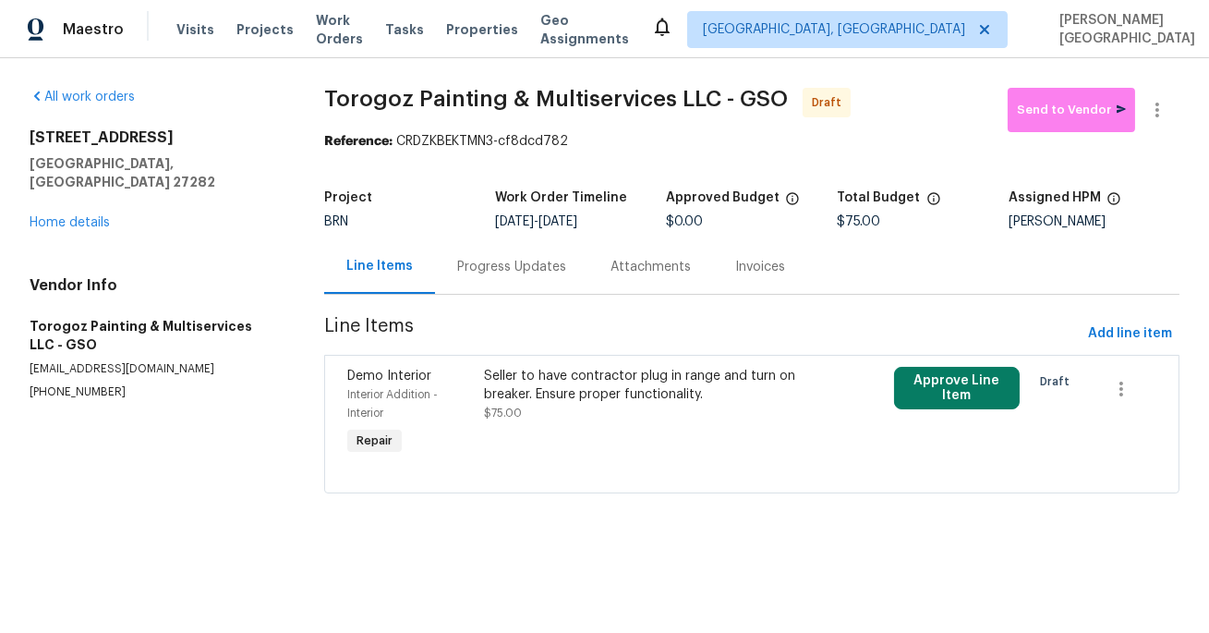
click at [456, 278] on div "Progress Updates" at bounding box center [511, 266] width 153 height 55
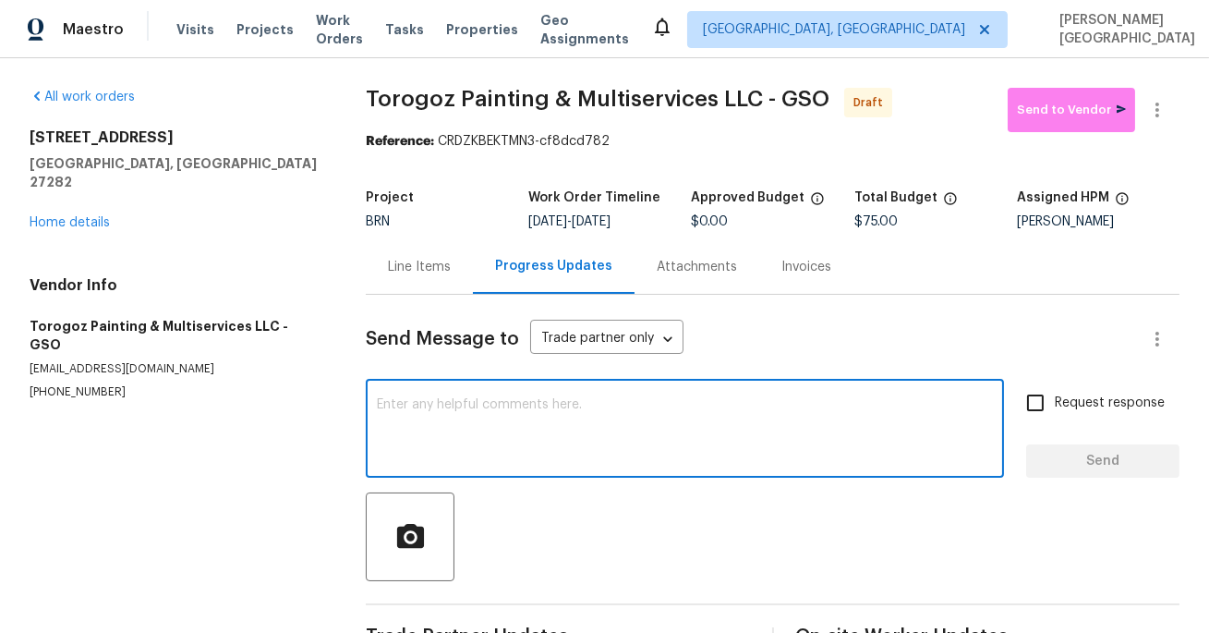
click at [440, 421] on textarea at bounding box center [685, 430] width 616 height 65
paste textarea "This is Isabel from Opendoor. Please confirm receipt of the work order due on 1…"
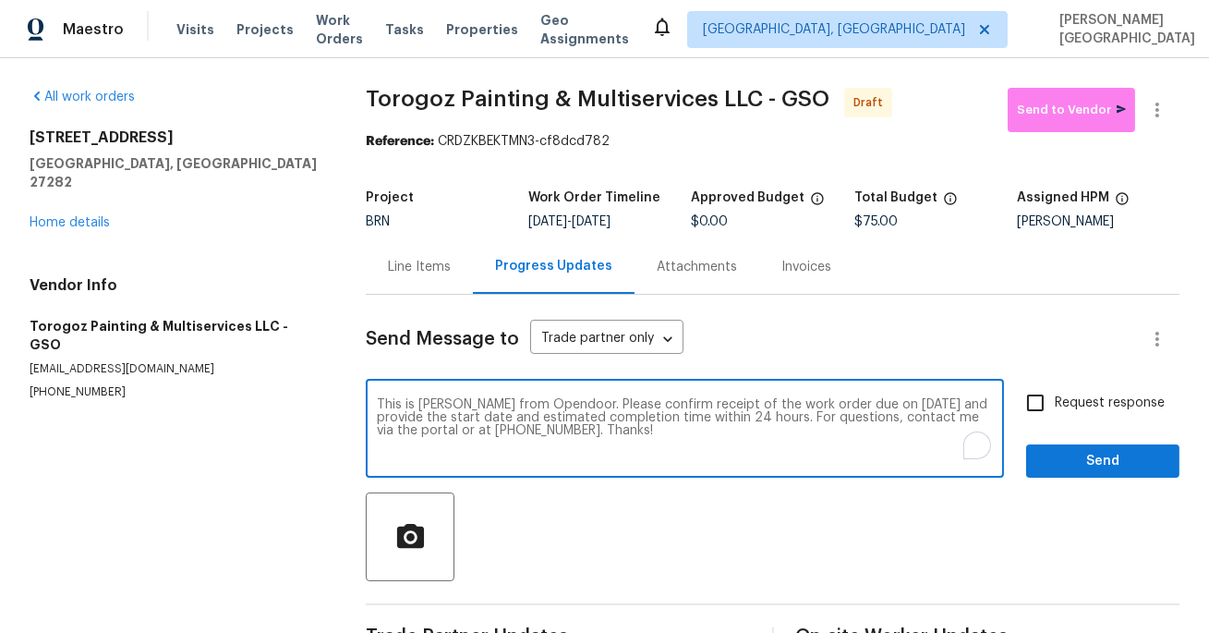
click at [880, 405] on textarea "This is Isabel from Opendoor. Please confirm receipt of the work order due on 1…" at bounding box center [685, 430] width 616 height 65
type textarea "This is Isabel from Opendoor. Please confirm receipt of the work order due on 1…"
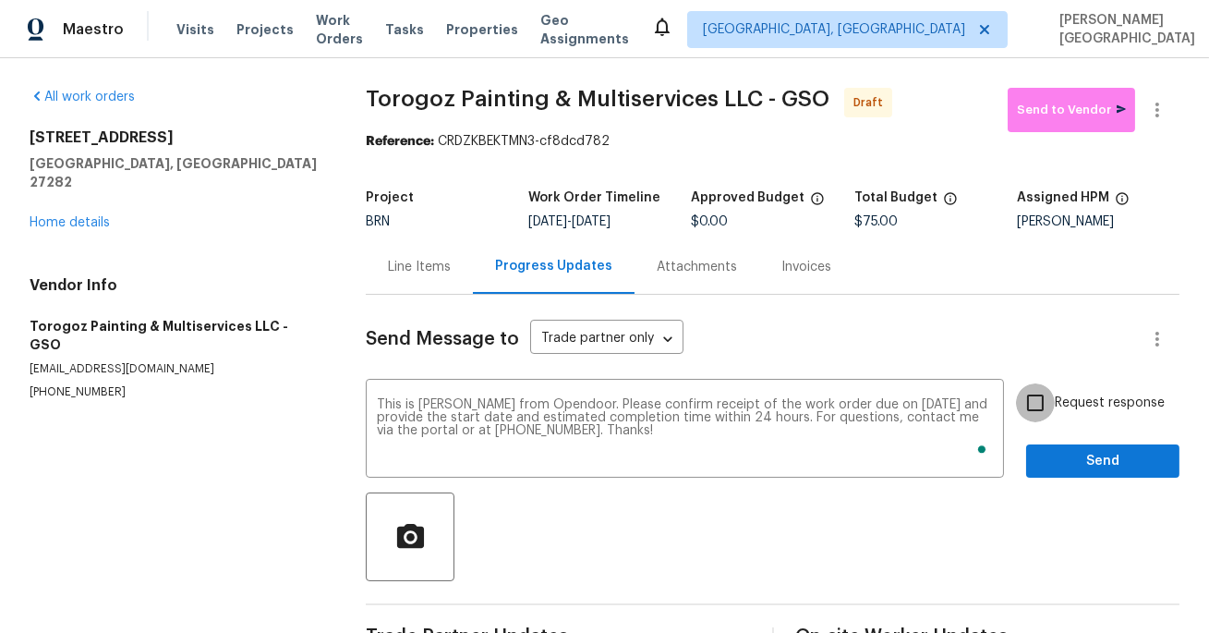
click at [1030, 409] on input "Request response" at bounding box center [1035, 402] width 39 height 39
checkbox input "true"
click at [1065, 475] on button "Send" at bounding box center [1103, 461] width 153 height 34
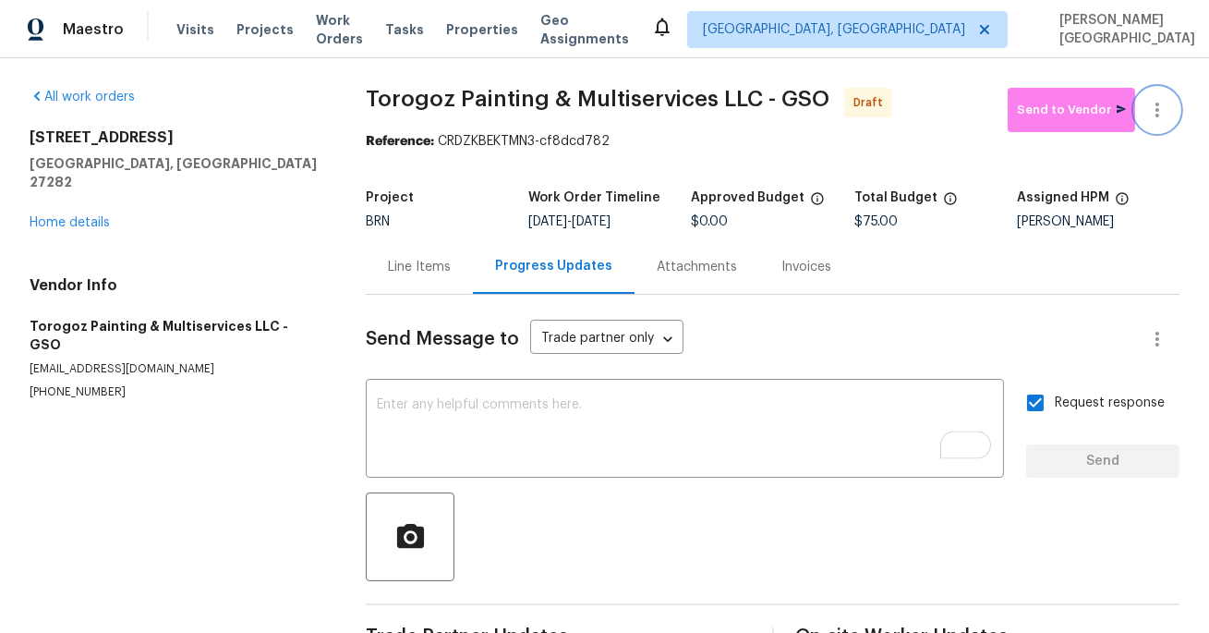
click at [1160, 103] on icon "button" at bounding box center [1158, 110] width 22 height 22
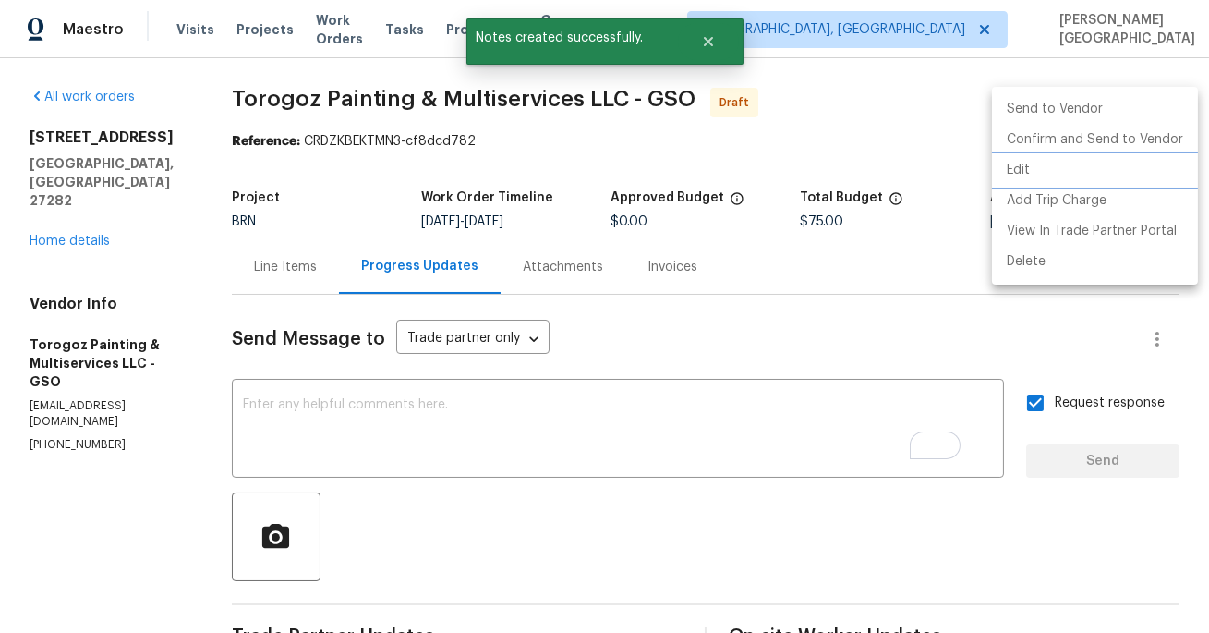
click at [1055, 161] on li "Edit" at bounding box center [1095, 170] width 206 height 30
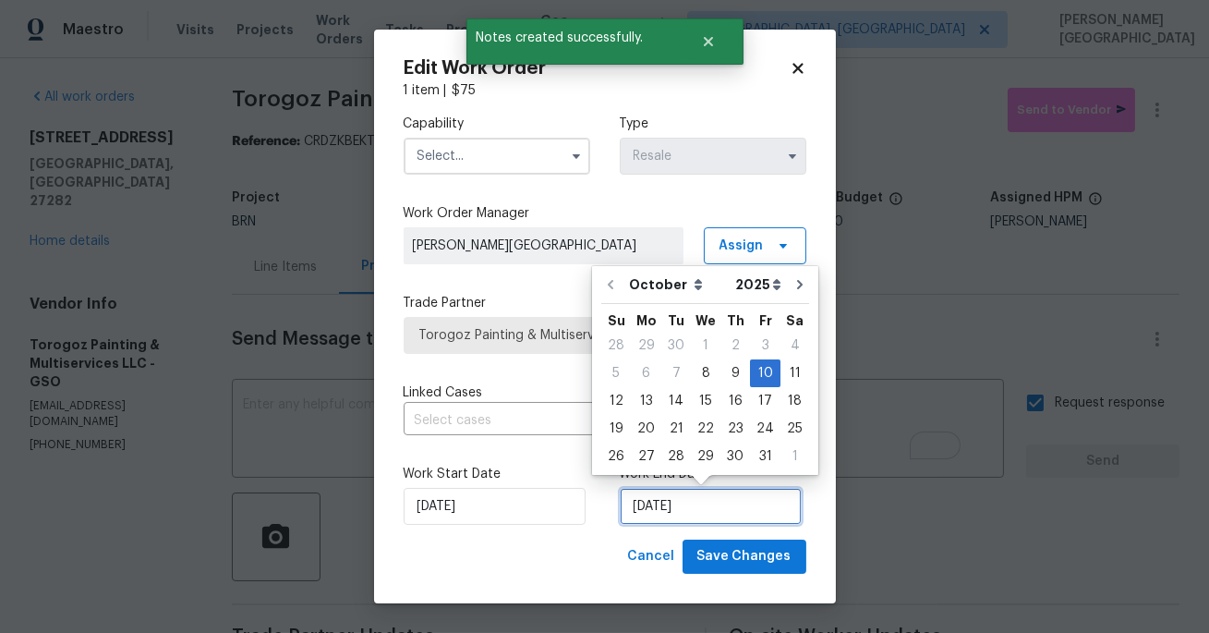
click at [667, 499] on input "10/10/2025" at bounding box center [711, 506] width 182 height 37
click at [786, 367] on div "11" at bounding box center [795, 373] width 29 height 26
type input "10/11/2025"
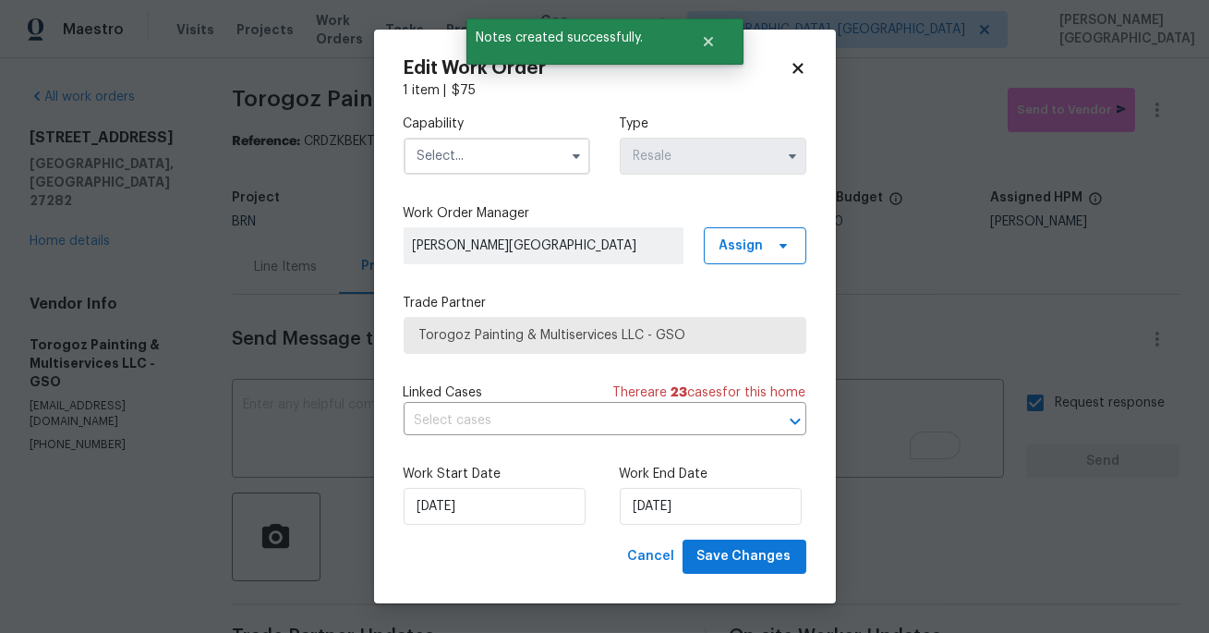
click at [458, 526] on div "Work Start Date 10/8/2025 Work End Date 10/11/2025" at bounding box center [605, 495] width 403 height 90
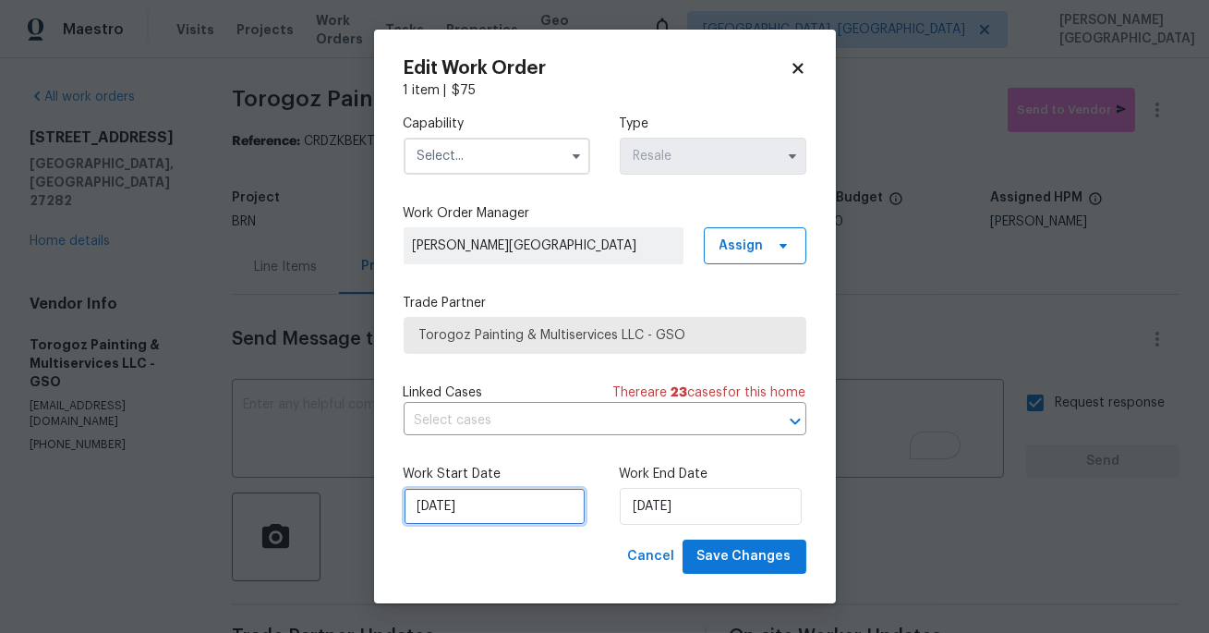
click at [460, 495] on input "10/8/2025" at bounding box center [495, 506] width 182 height 37
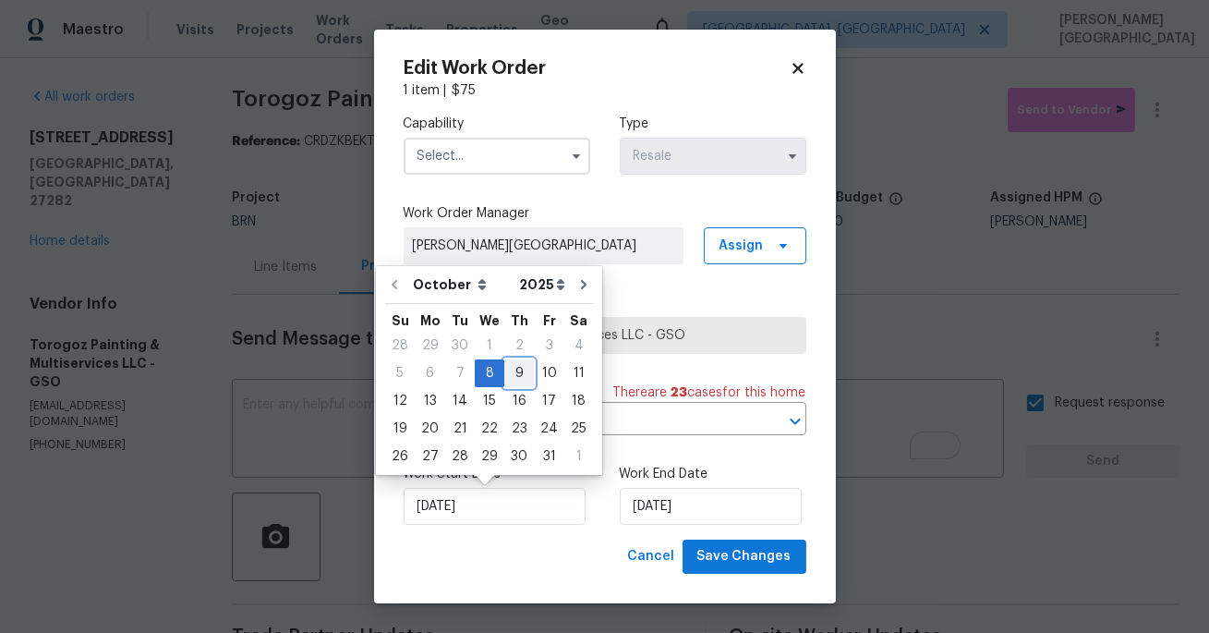
click at [517, 369] on div "9" at bounding box center [519, 373] width 30 height 26
type input "10/9/2025"
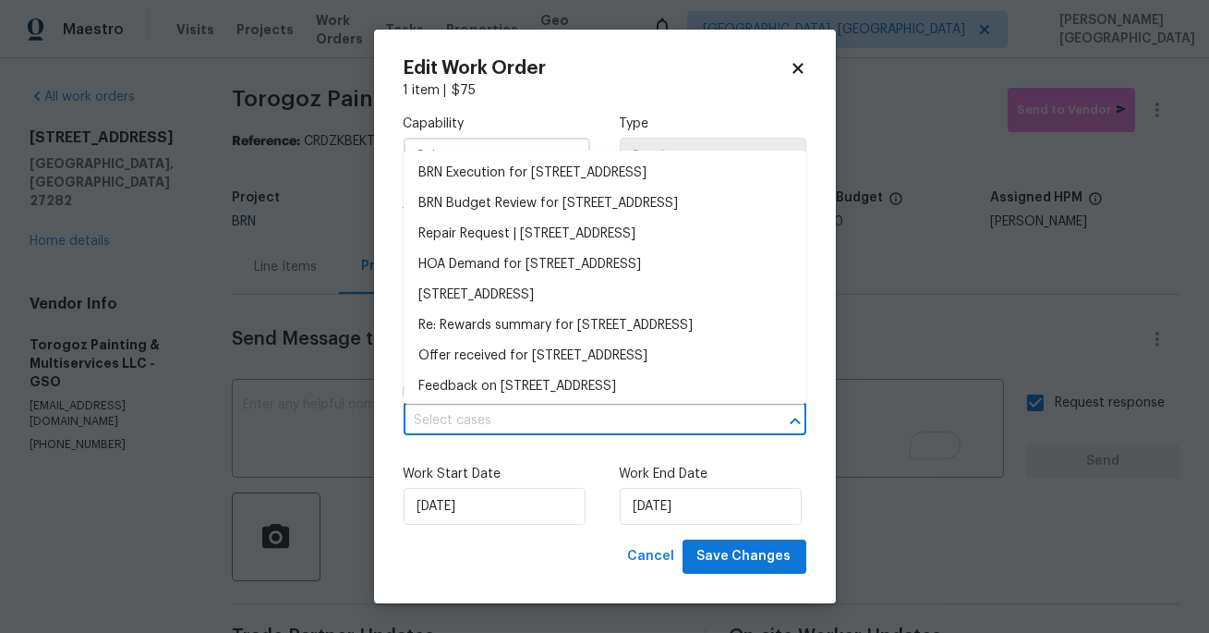
click at [480, 431] on input "text" at bounding box center [579, 421] width 351 height 29
click at [494, 182] on li "BRN Execution for 102 Red Plum Ln, Jamestown, NC 27282" at bounding box center [605, 173] width 403 height 30
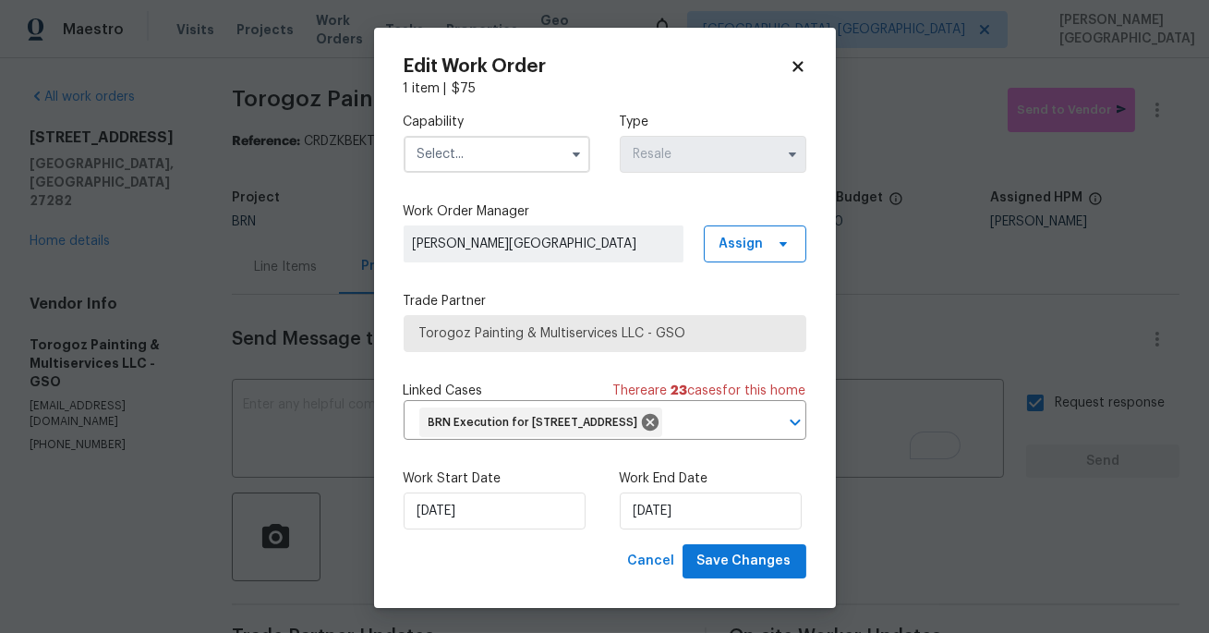
click at [481, 148] on input "text" at bounding box center [497, 154] width 187 height 37
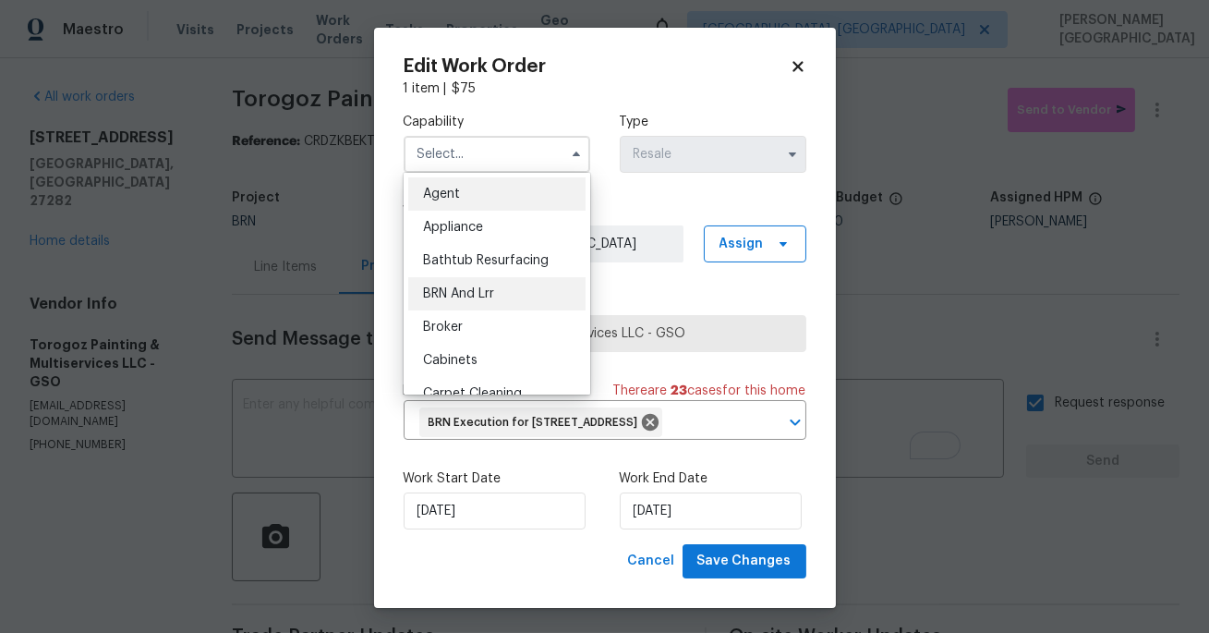
click at [491, 291] on span "BRN And Lrr" at bounding box center [458, 293] width 71 height 13
type input "BRN And Lrr"
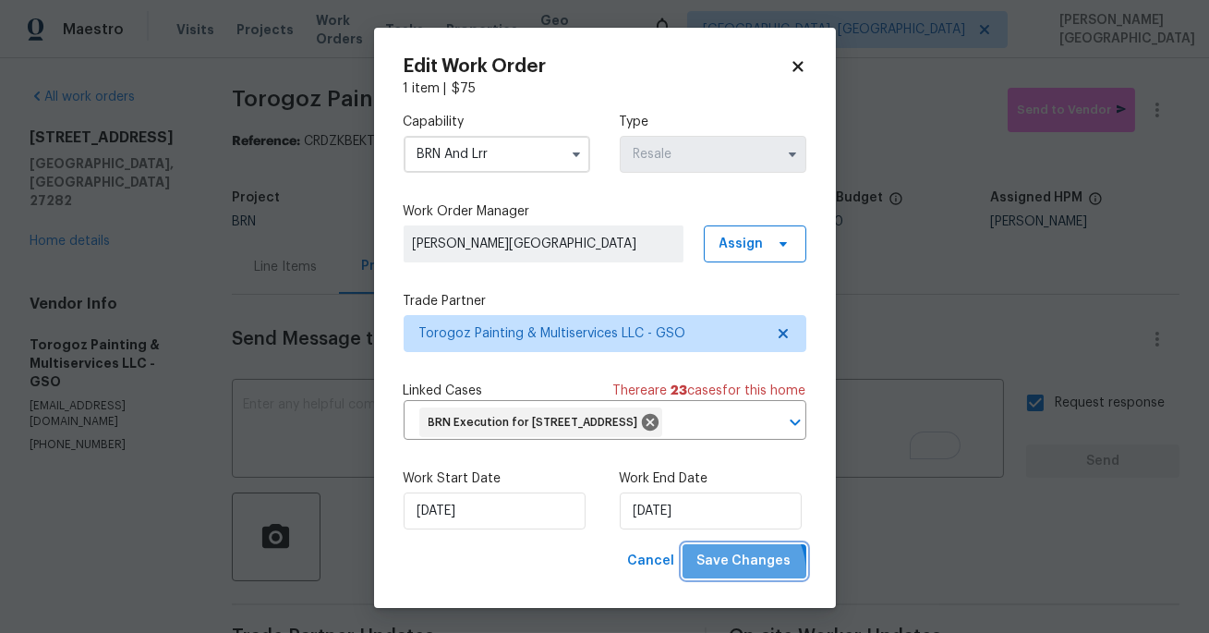
click at [734, 578] on button "Save Changes" at bounding box center [745, 561] width 124 height 34
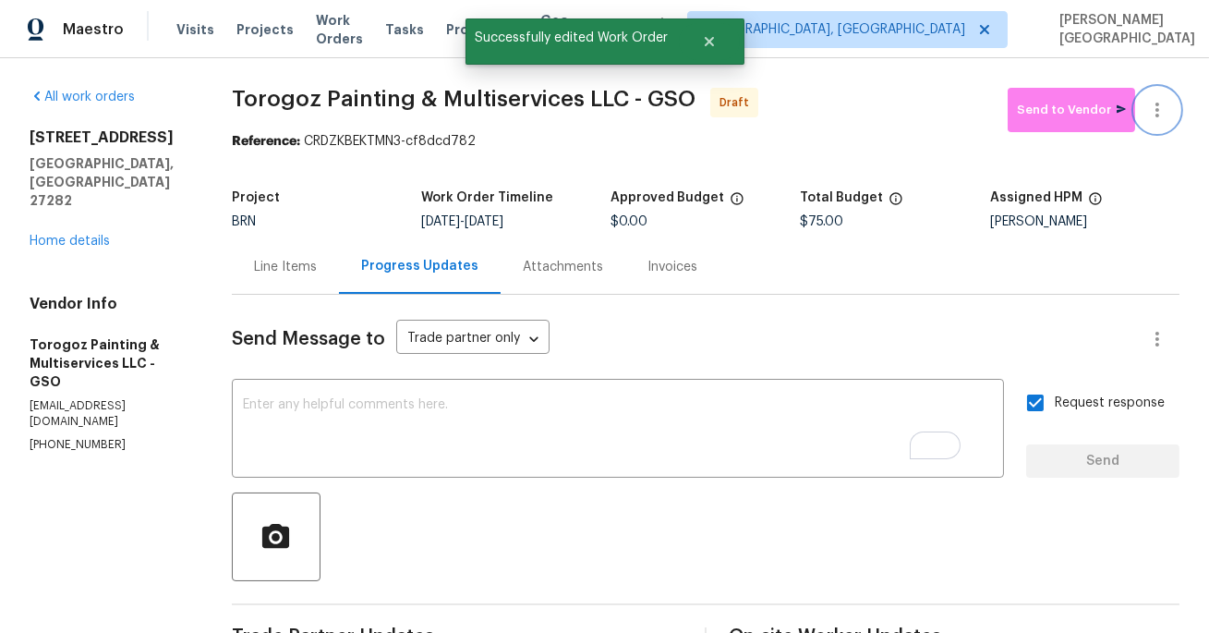
click at [1149, 111] on icon "button" at bounding box center [1158, 110] width 22 height 22
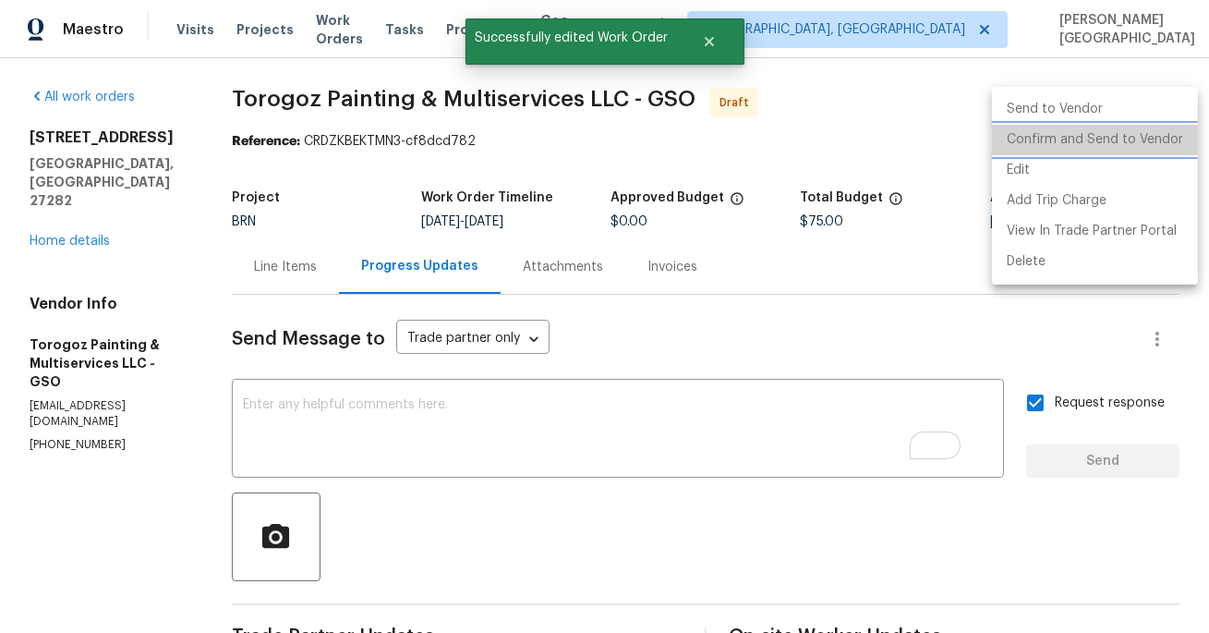
click at [1098, 131] on li "Confirm and Send to Vendor" at bounding box center [1095, 140] width 206 height 30
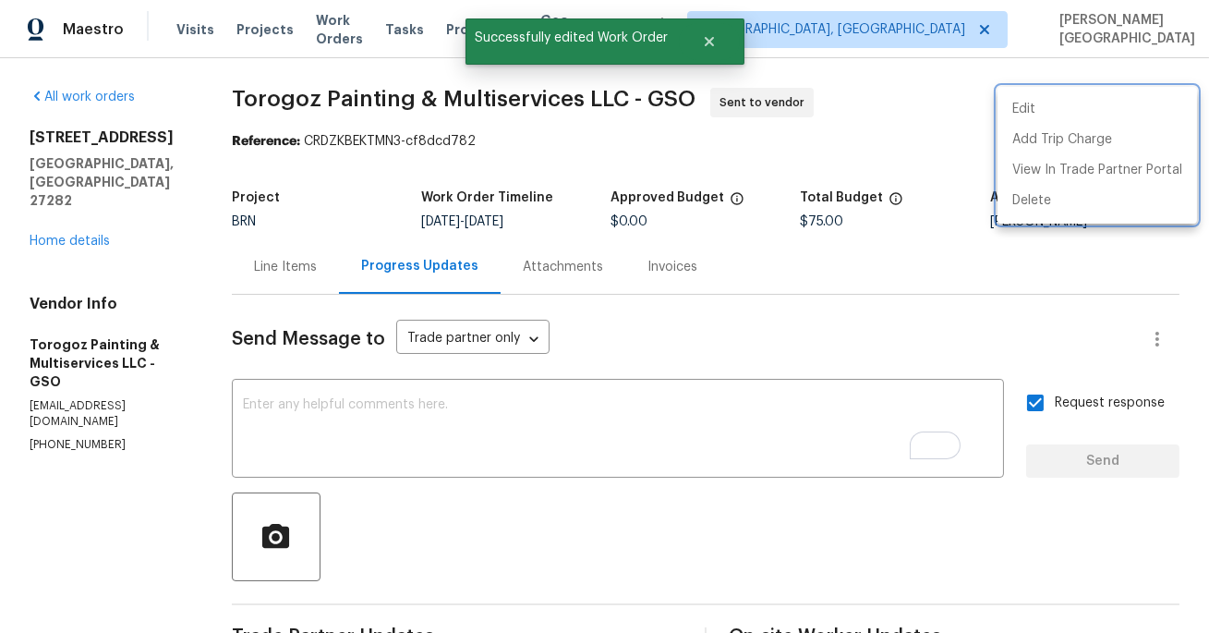
click at [0, 220] on div at bounding box center [604, 316] width 1209 height 633
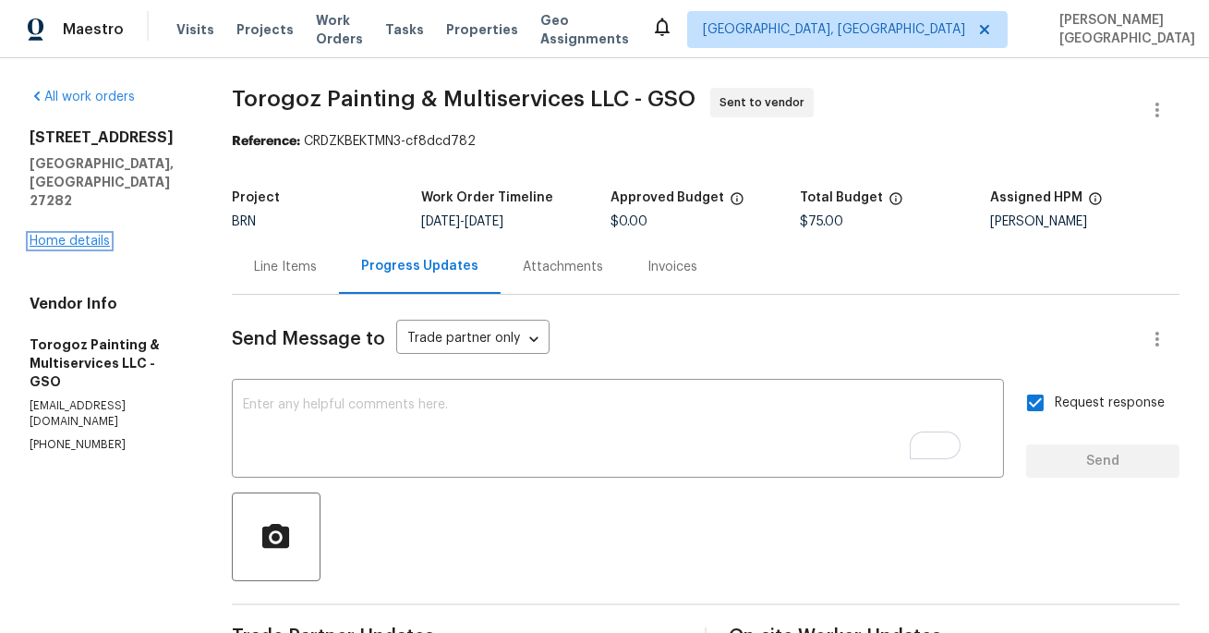
click at [51, 235] on link "Home details" at bounding box center [70, 241] width 80 height 13
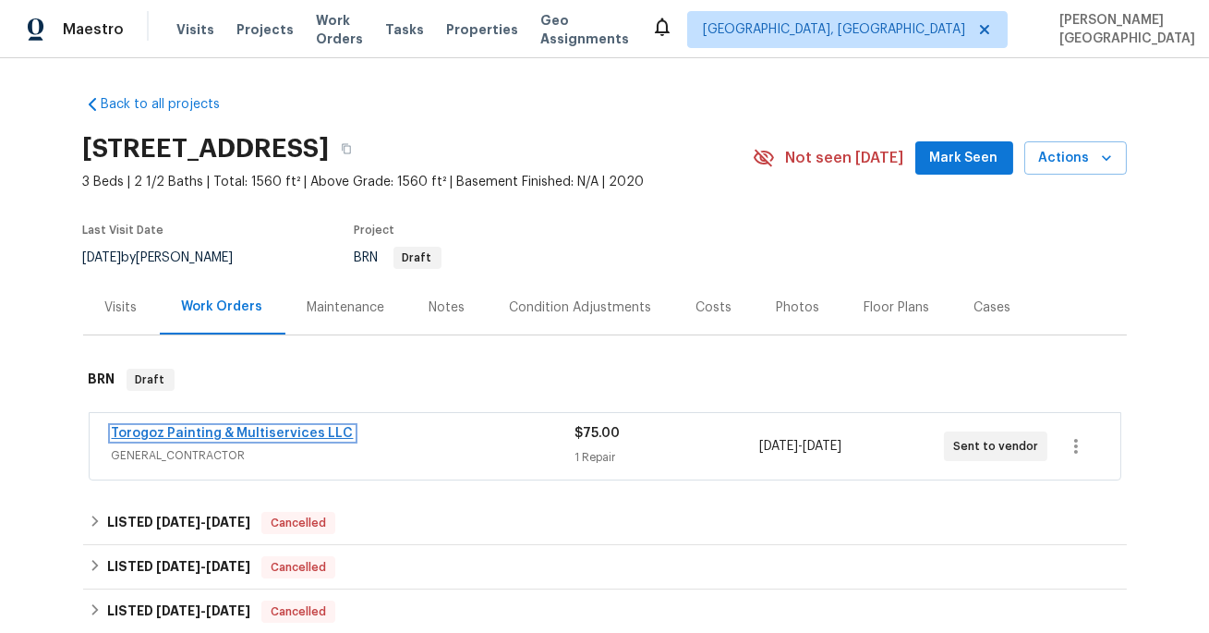
click at [274, 432] on link "Torogoz Painting & Multiservices LLC" at bounding box center [233, 433] width 242 height 13
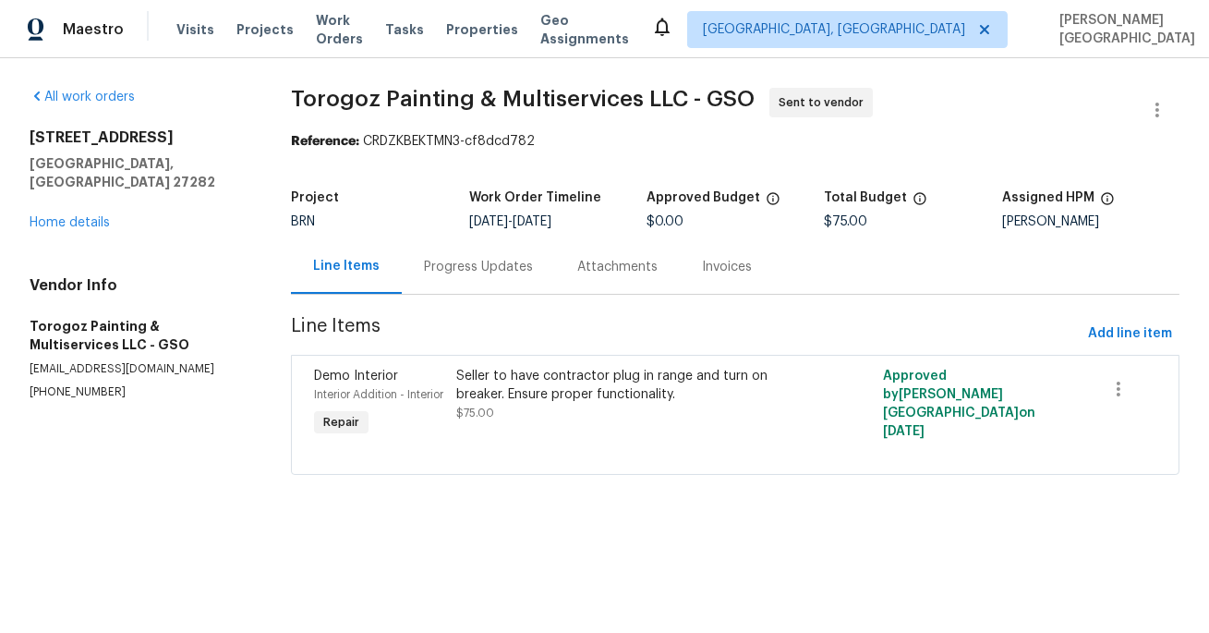
click at [458, 283] on div "Progress Updates" at bounding box center [478, 266] width 153 height 55
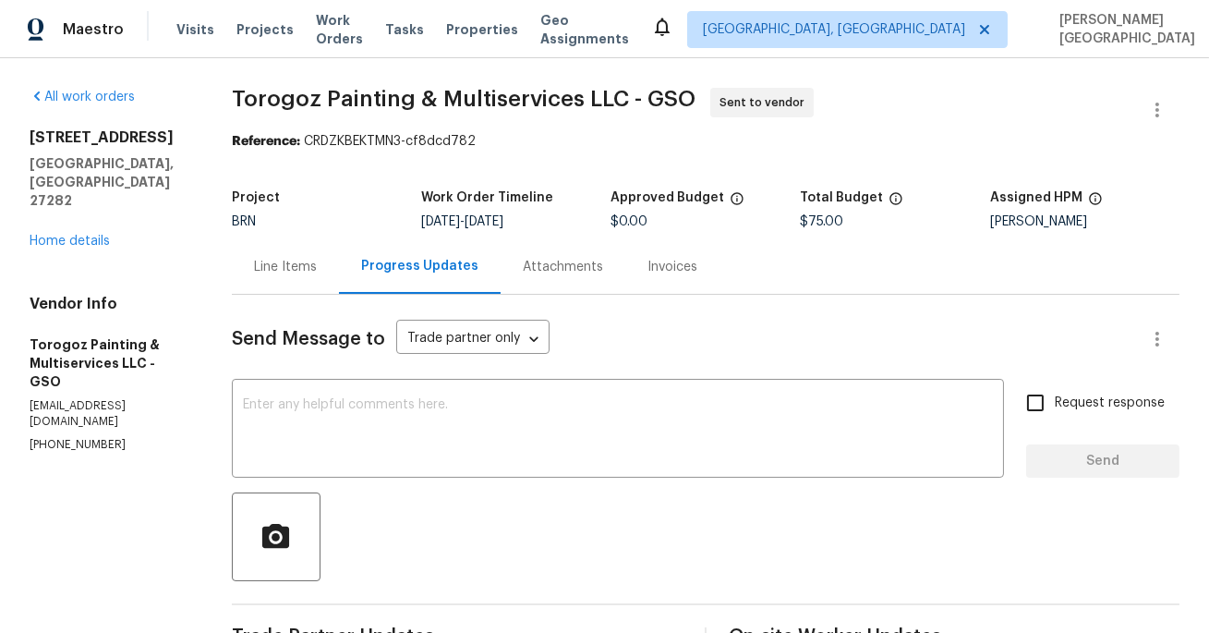
click at [305, 89] on span "Torogoz Painting & Multiservices LLC - GSO" at bounding box center [464, 99] width 464 height 22
click at [362, 91] on span "Torogoz Painting & Multiservices LLC - GSO" at bounding box center [464, 99] width 464 height 22
copy span "Torogoz Painting"
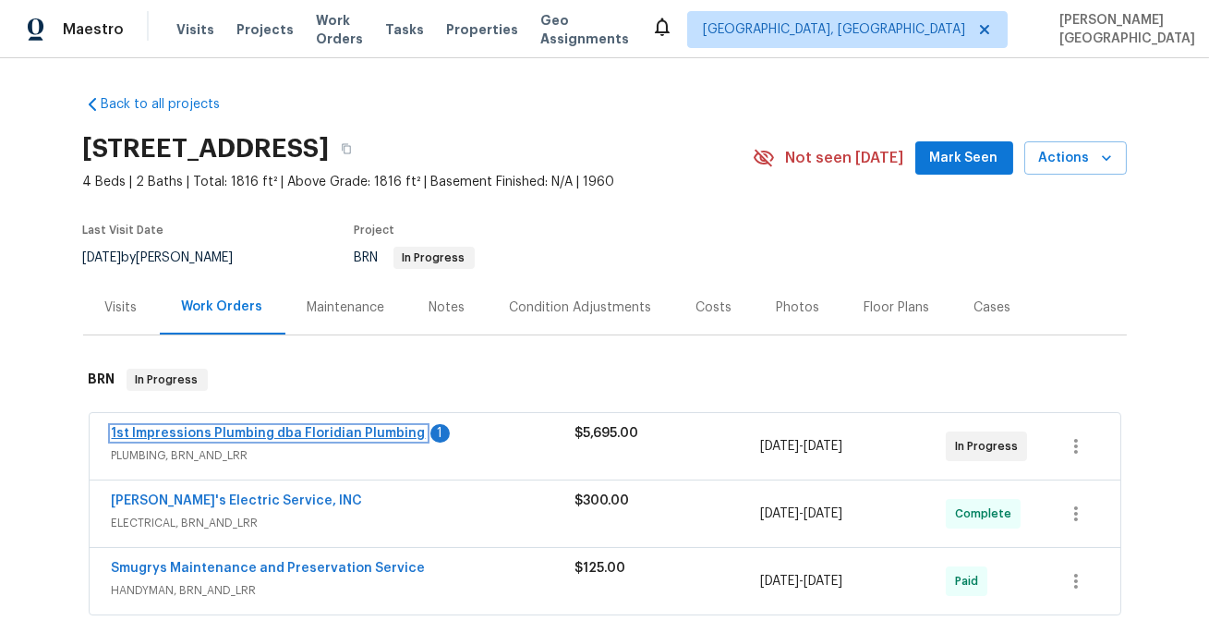
click at [229, 432] on link "1st Impressions Plumbing dba Floridian Plumbing" at bounding box center [269, 433] width 314 height 13
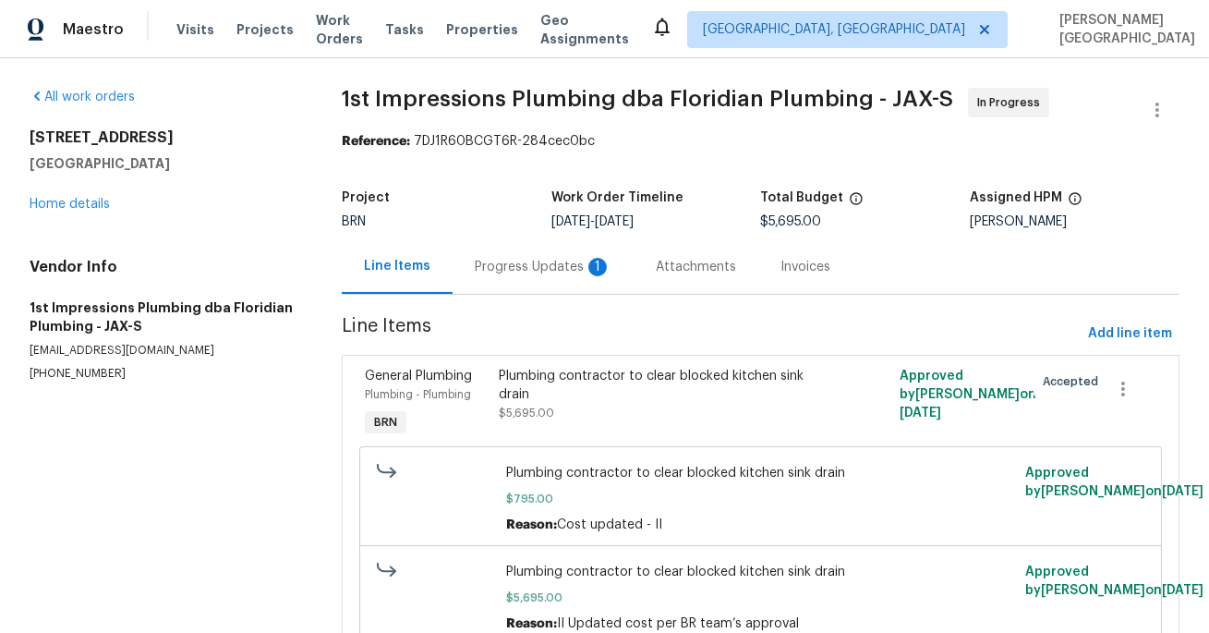
click at [525, 287] on div "Progress Updates 1" at bounding box center [543, 266] width 181 height 55
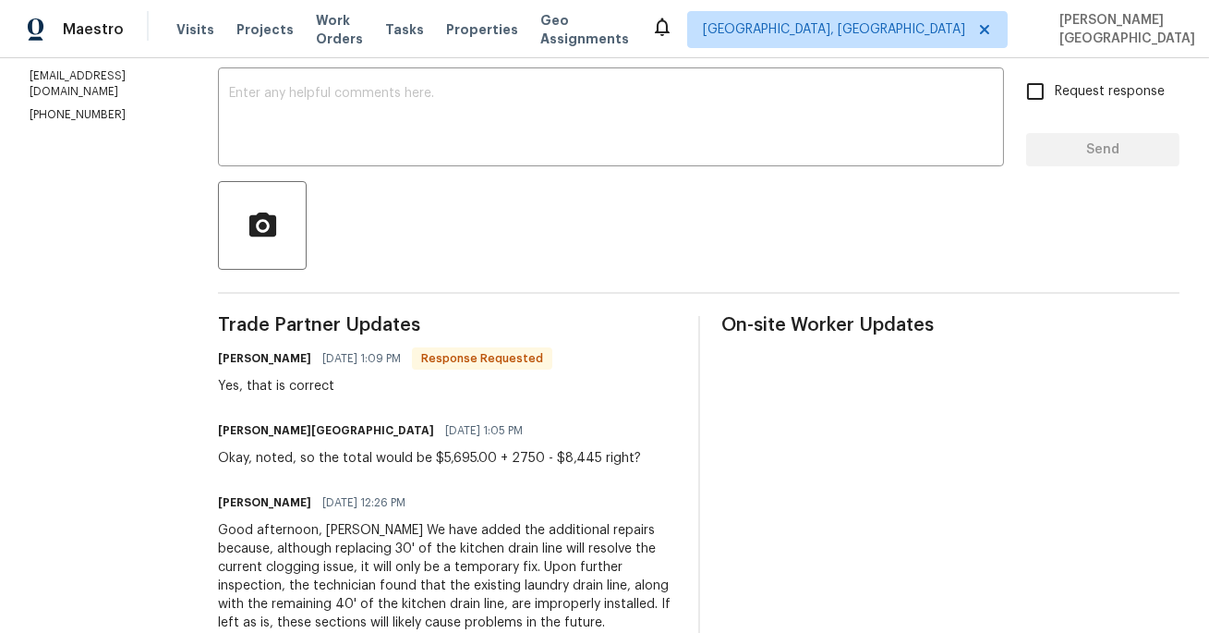
scroll to position [136, 0]
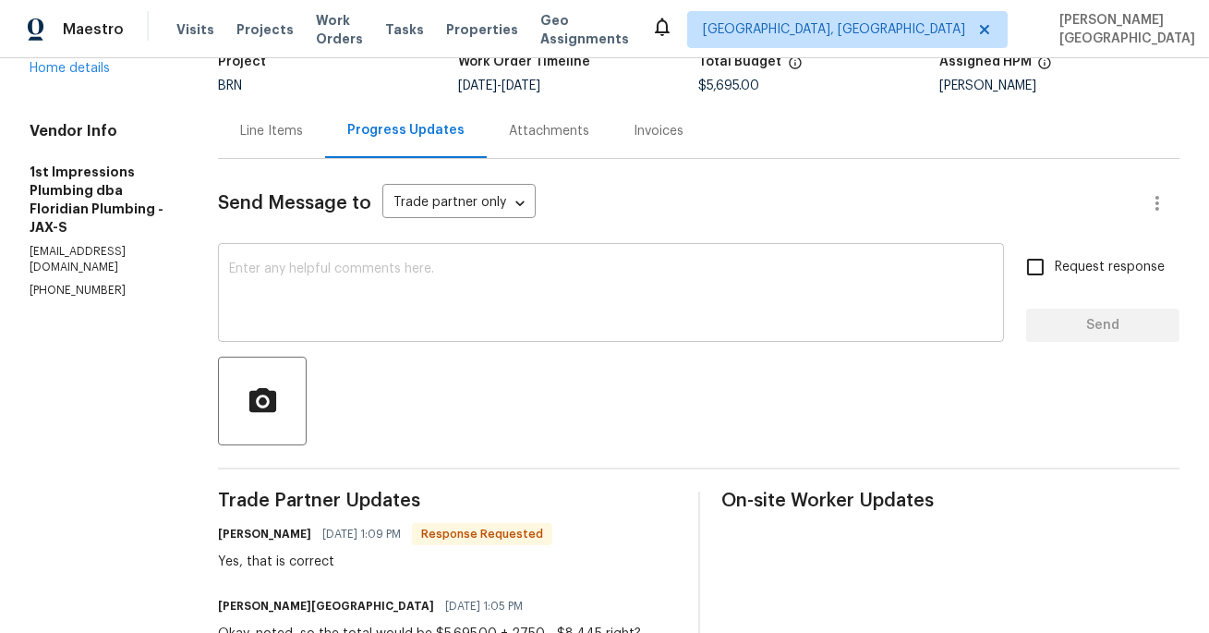
click at [264, 306] on textarea at bounding box center [611, 294] width 764 height 65
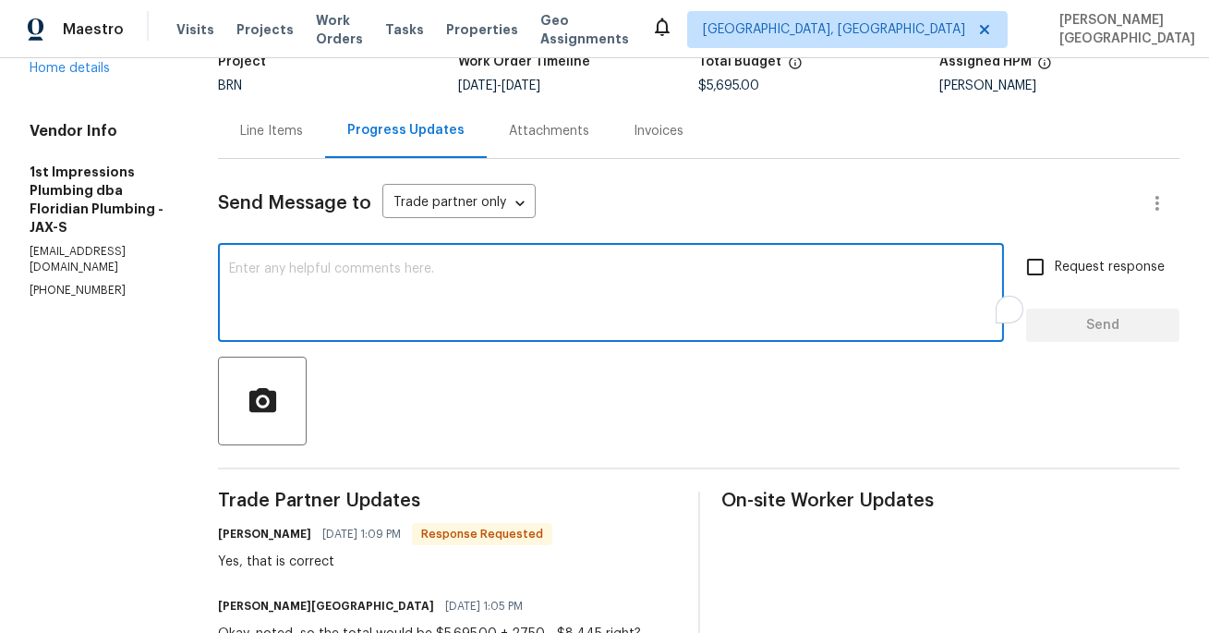
paste textarea "Just to clarify, we only need the kitchen sink drain to be fixed. No additional…"
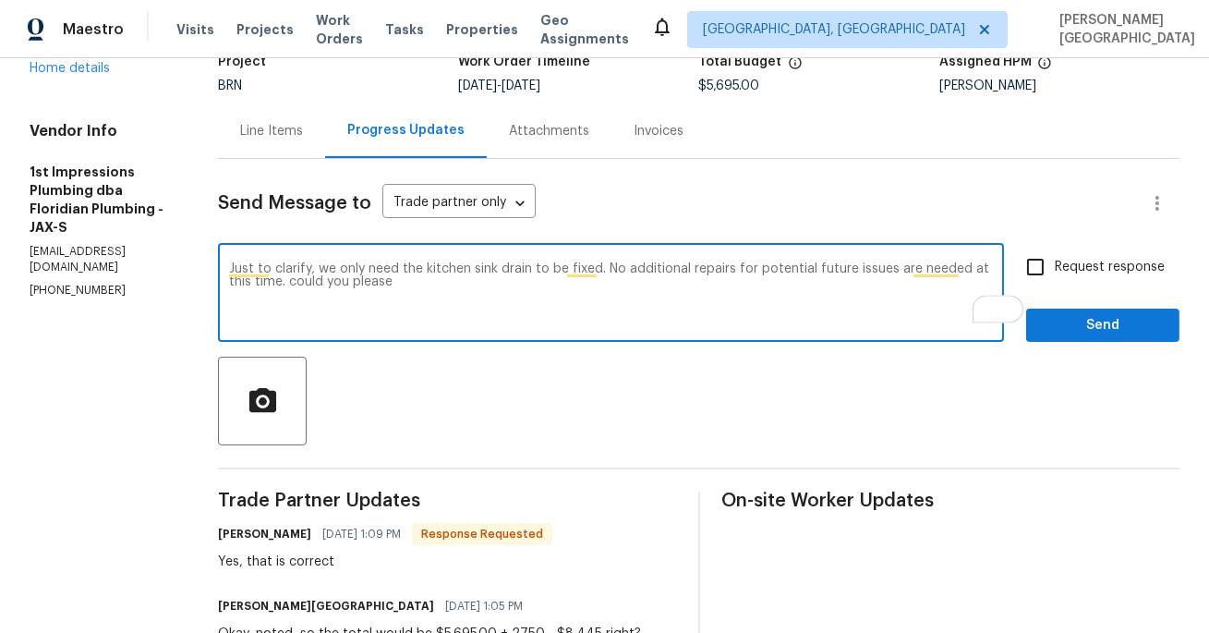
click at [237, 279] on textarea "Just to clarify, we only need the kitchen sink drain to be fixed. No additional…" at bounding box center [611, 294] width 764 height 65
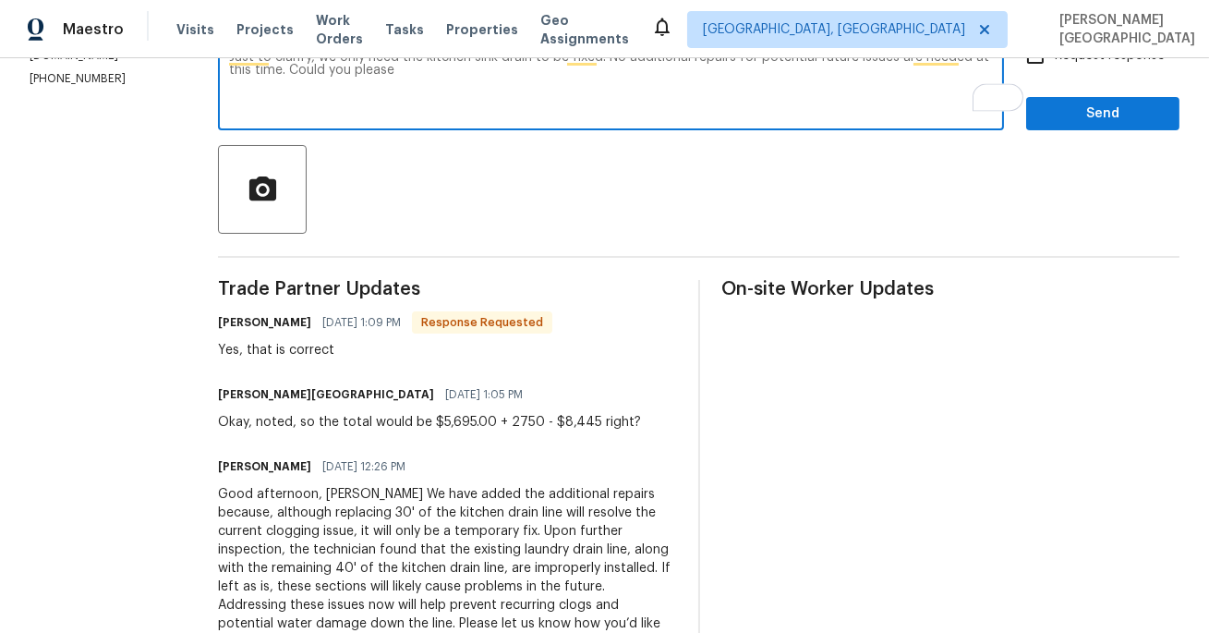
scroll to position [208, 0]
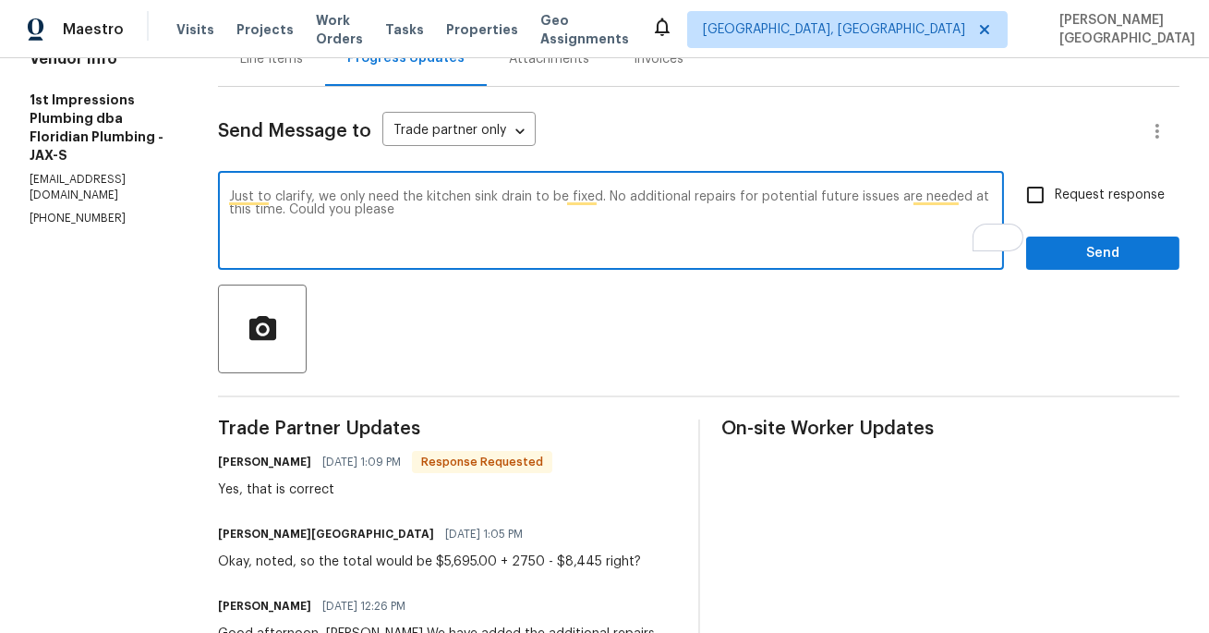
click at [359, 214] on textarea "Just to clarify, we only need the kitchen sink drain to be fixed. No additional…" at bounding box center [611, 222] width 764 height 65
type textarea "Just to clarify, we only need the kitchen sink drain to be fixed. No additional…"
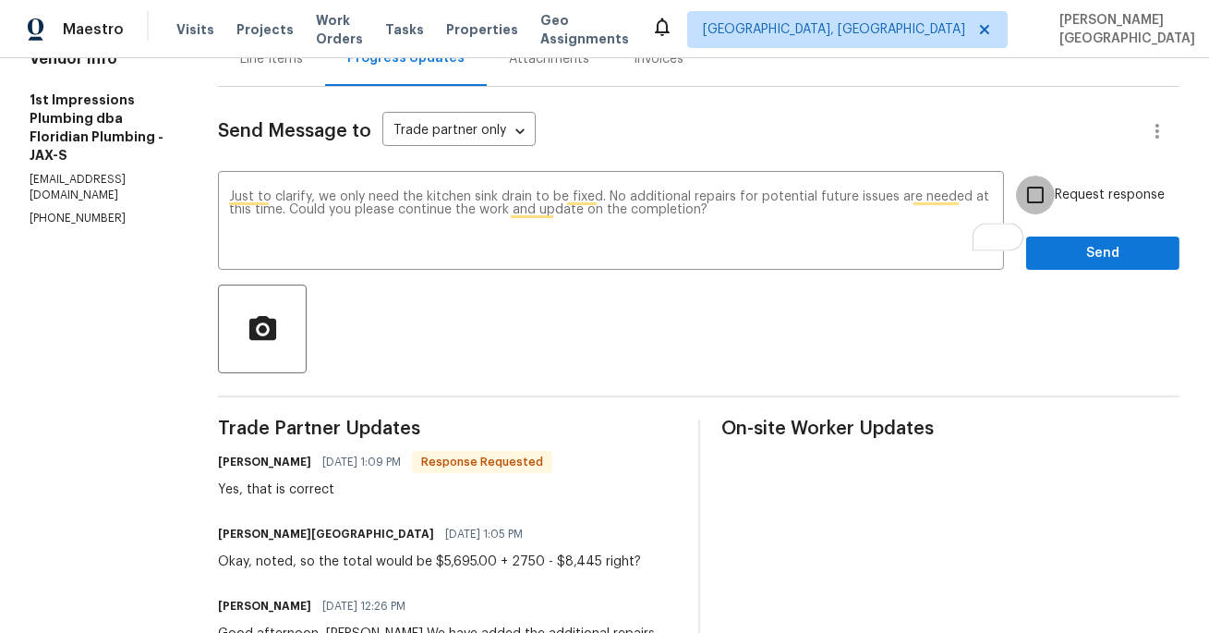
click at [1054, 194] on input "Request response" at bounding box center [1035, 195] width 39 height 39
checkbox input "true"
click at [1055, 249] on span "Send" at bounding box center [1103, 253] width 124 height 23
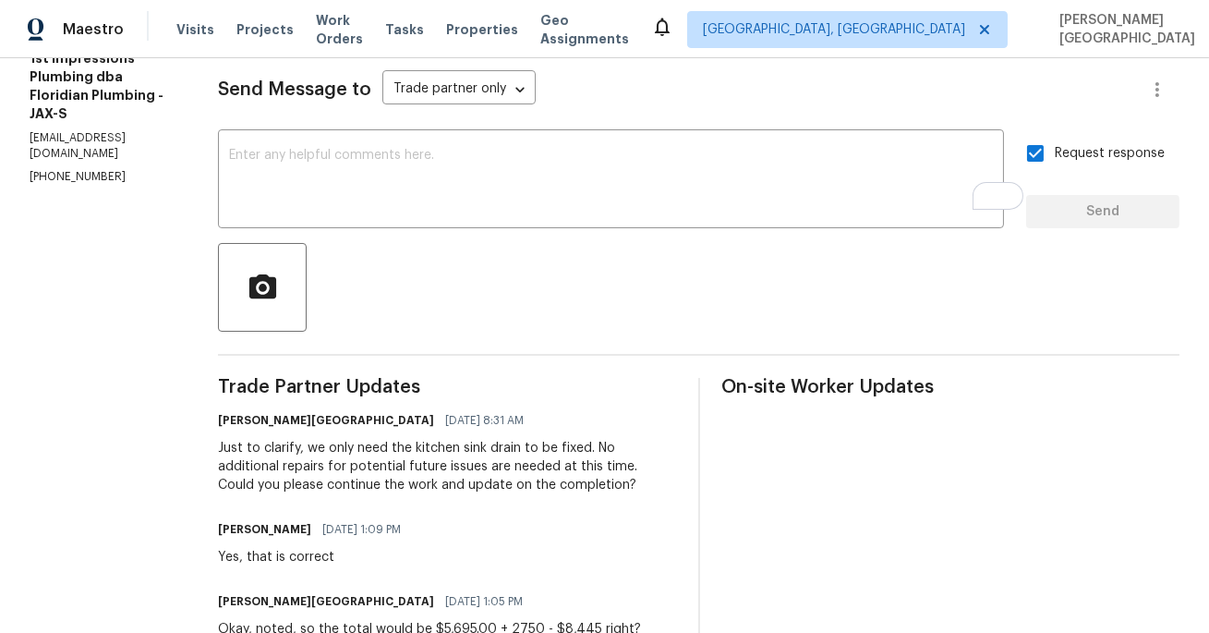
scroll to position [253, 0]
